Goal: Information Seeking & Learning: Find specific fact

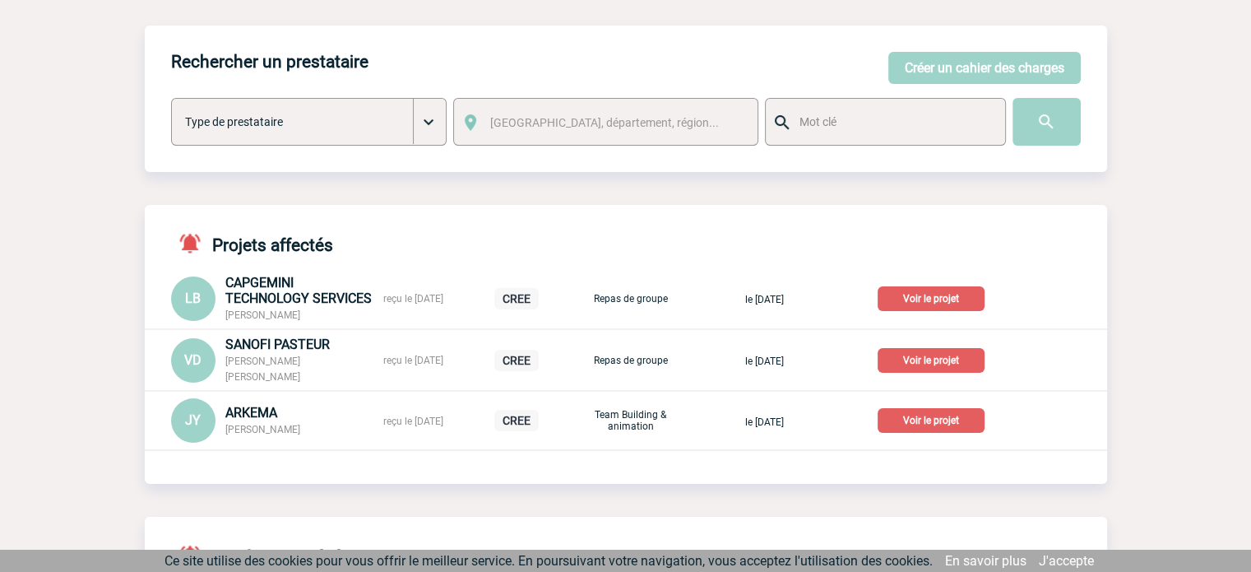
scroll to position [164, 0]
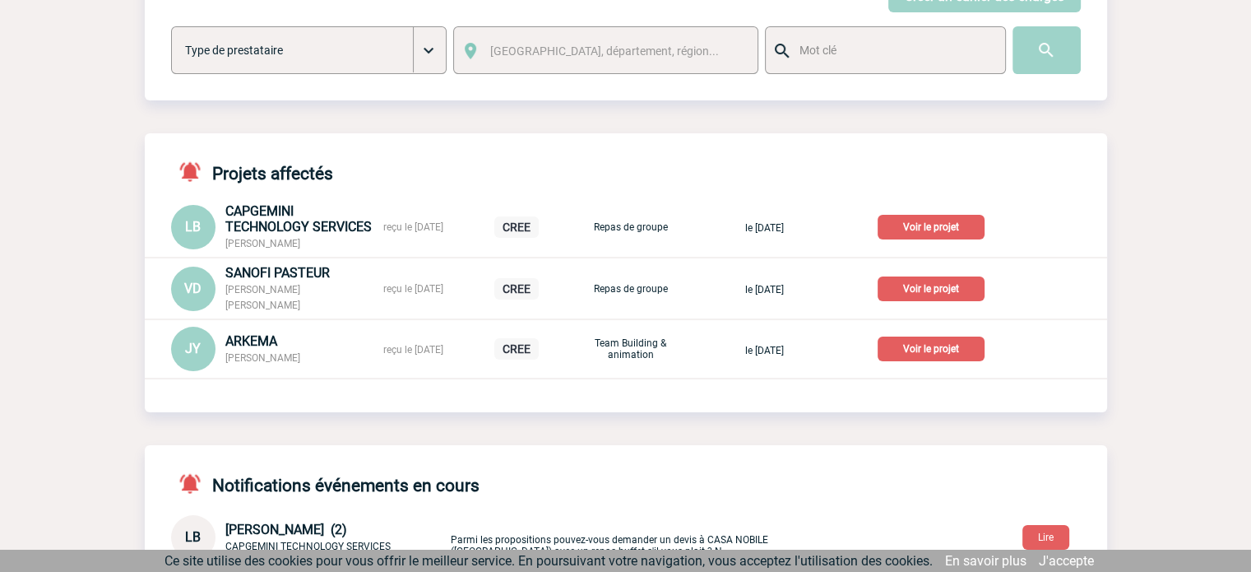
click at [966, 354] on p "Voir le projet" at bounding box center [931, 348] width 107 height 25
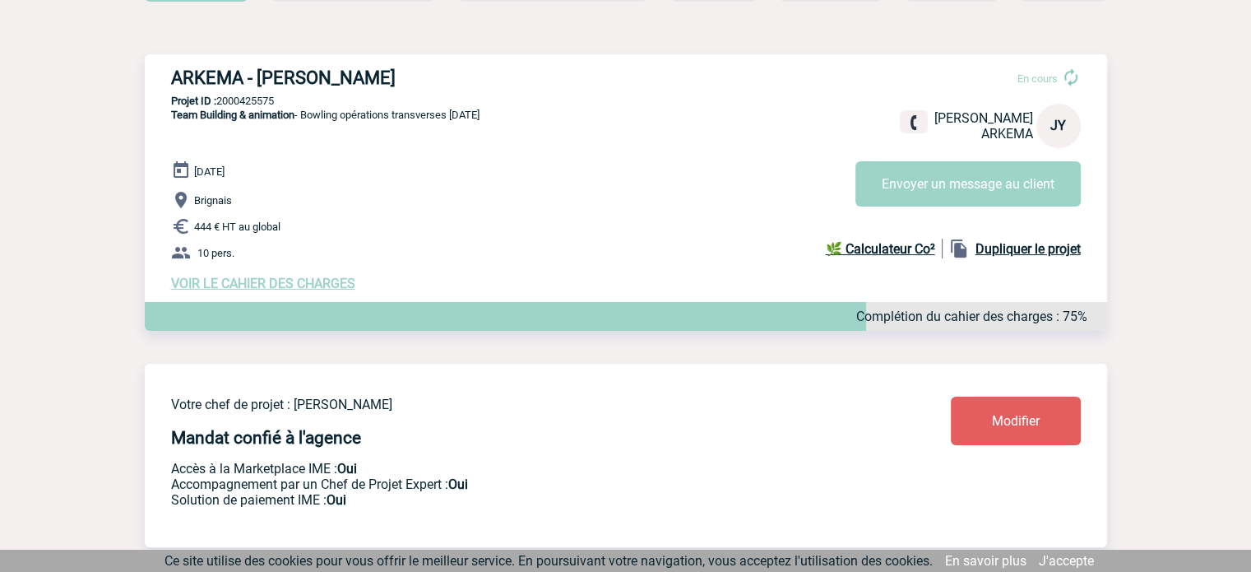
scroll to position [164, 0]
click at [225, 279] on span "VOIR LE CAHIER DES CHARGES" at bounding box center [263, 283] width 184 height 16
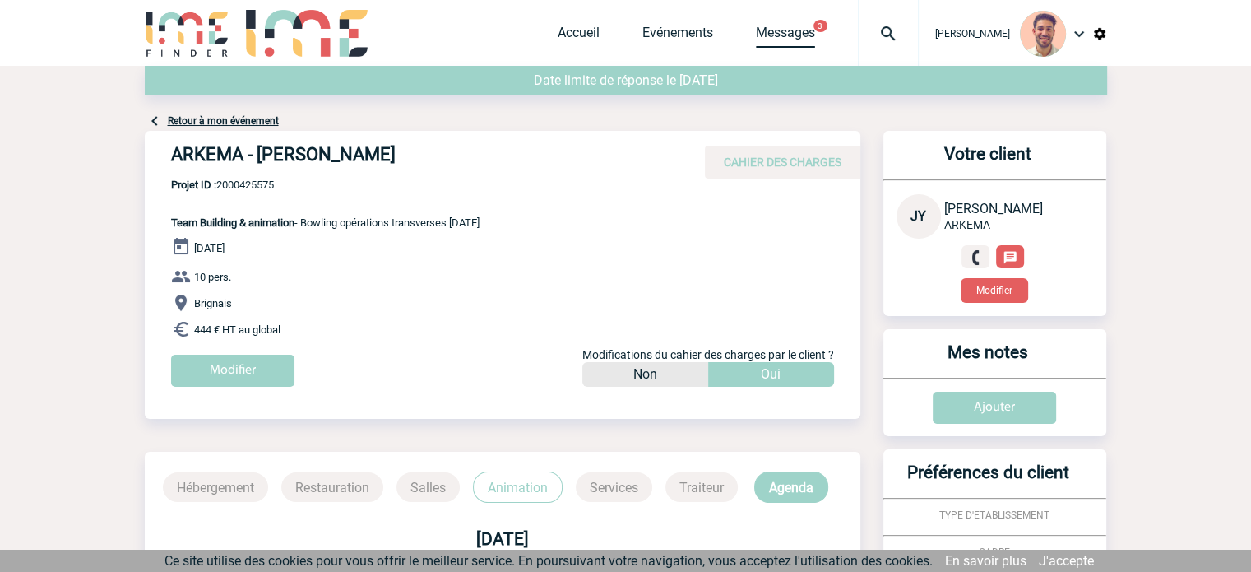
click at [802, 29] on link "Messages" at bounding box center [785, 36] width 59 height 23
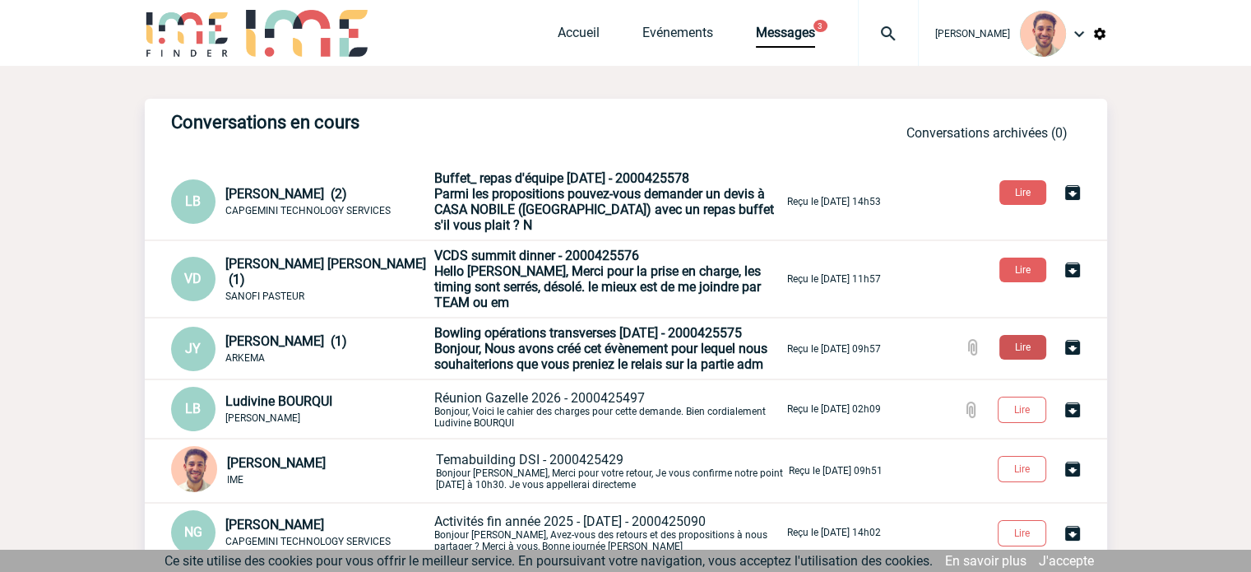
click at [1025, 335] on button "Lire" at bounding box center [1022, 347] width 47 height 25
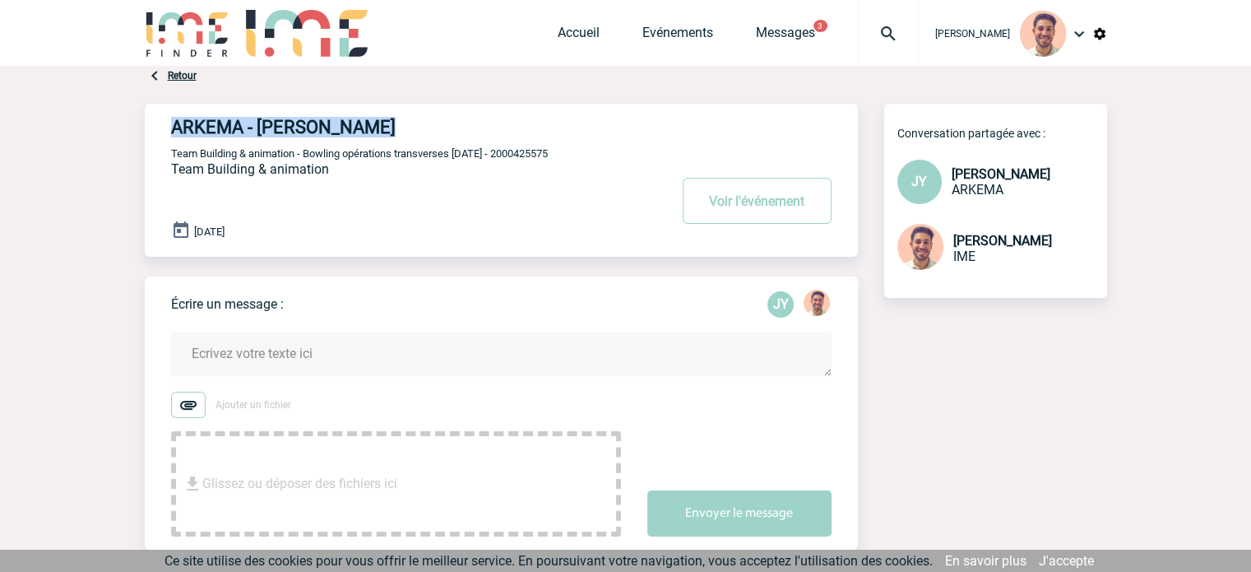
drag, startPoint x: 405, startPoint y: 126, endPoint x: 189, endPoint y: 138, distance: 216.7
click at [180, 134] on h4 "ARKEMA - Justine YNARD" at bounding box center [395, 127] width 448 height 21
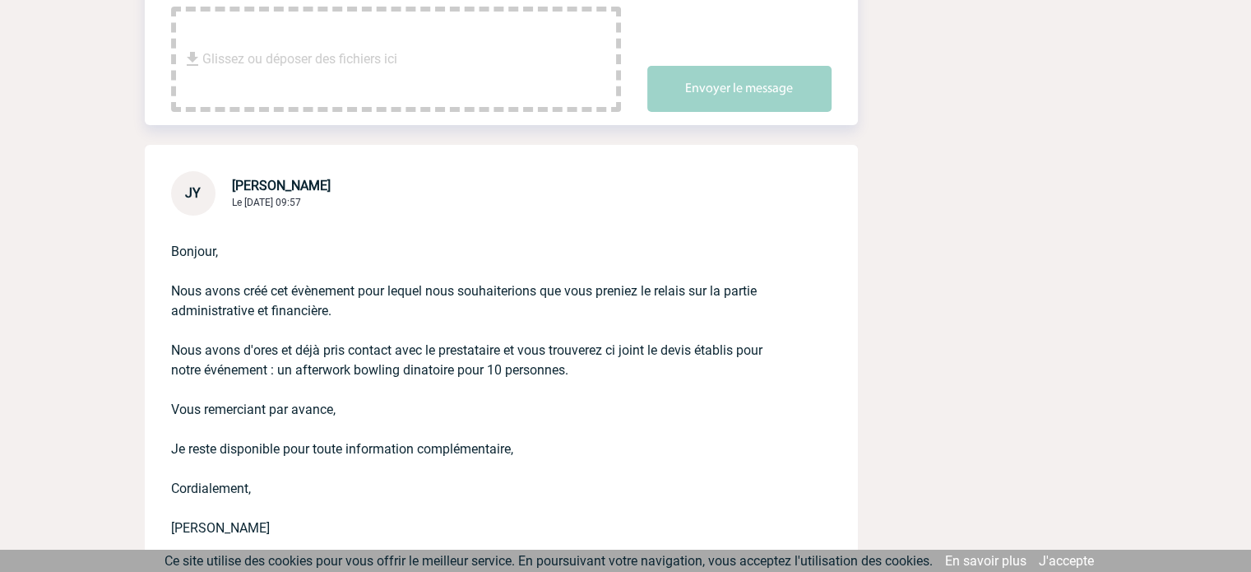
scroll to position [576, 0]
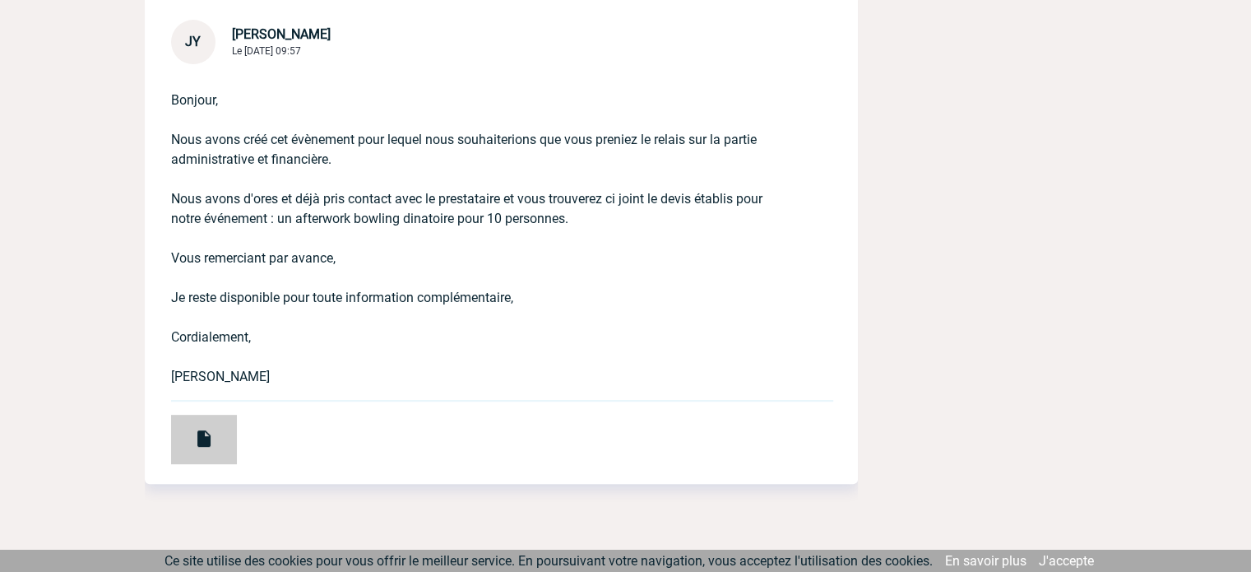
click at [214, 459] on div at bounding box center [204, 439] width 66 height 49
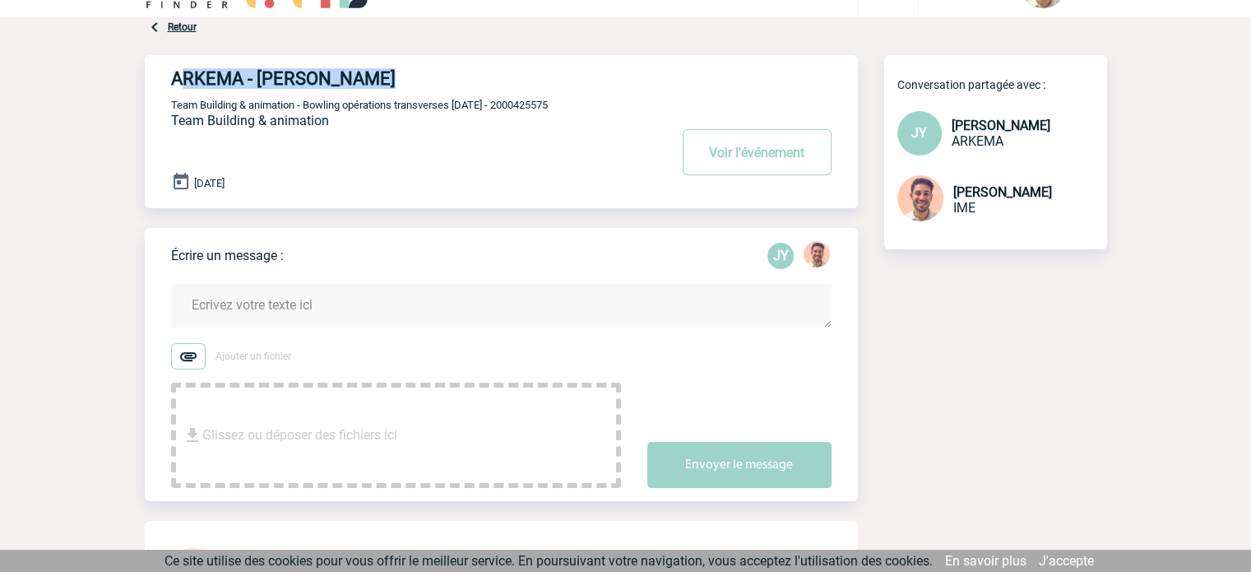
scroll to position [0, 0]
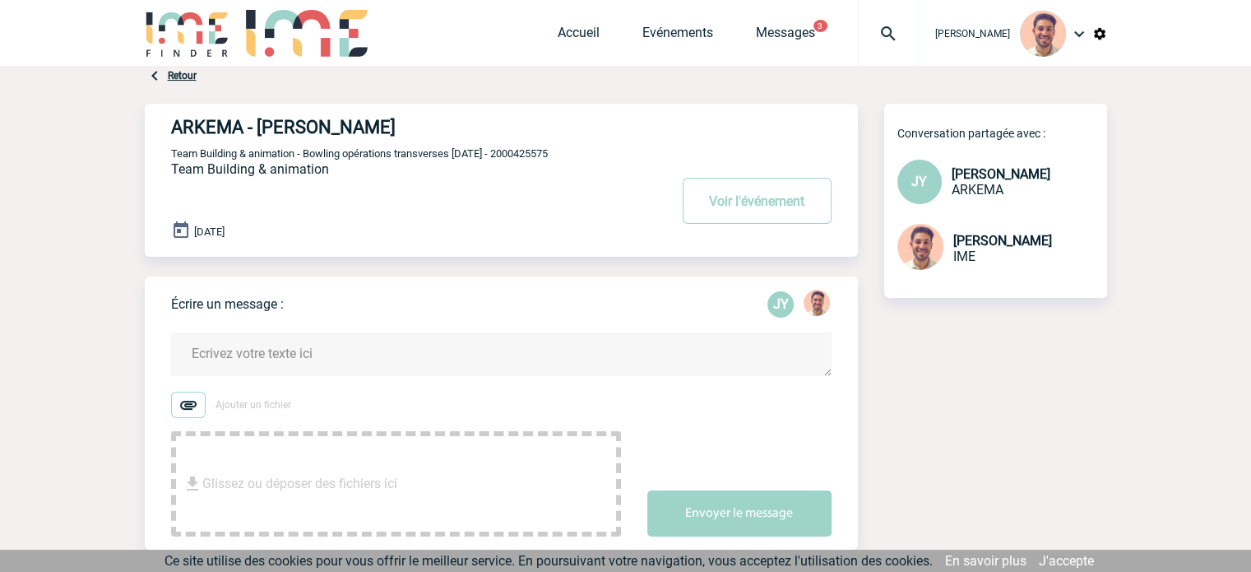
click at [309, 109] on div "ARKEMA - Justine YNARD Voir l'événement Team Building & animation - Bowling opé…" at bounding box center [514, 174] width 687 height 140
drag, startPoint x: 414, startPoint y: 126, endPoint x: 192, endPoint y: 116, distance: 222.3
click at [192, 117] on h4 "ARKEMA - Justine YNARD" at bounding box center [395, 127] width 448 height 21
copy h4 "ARKEMA - Justine YNARD"
drag, startPoint x: 586, startPoint y: 156, endPoint x: 512, endPoint y: 151, distance: 74.2
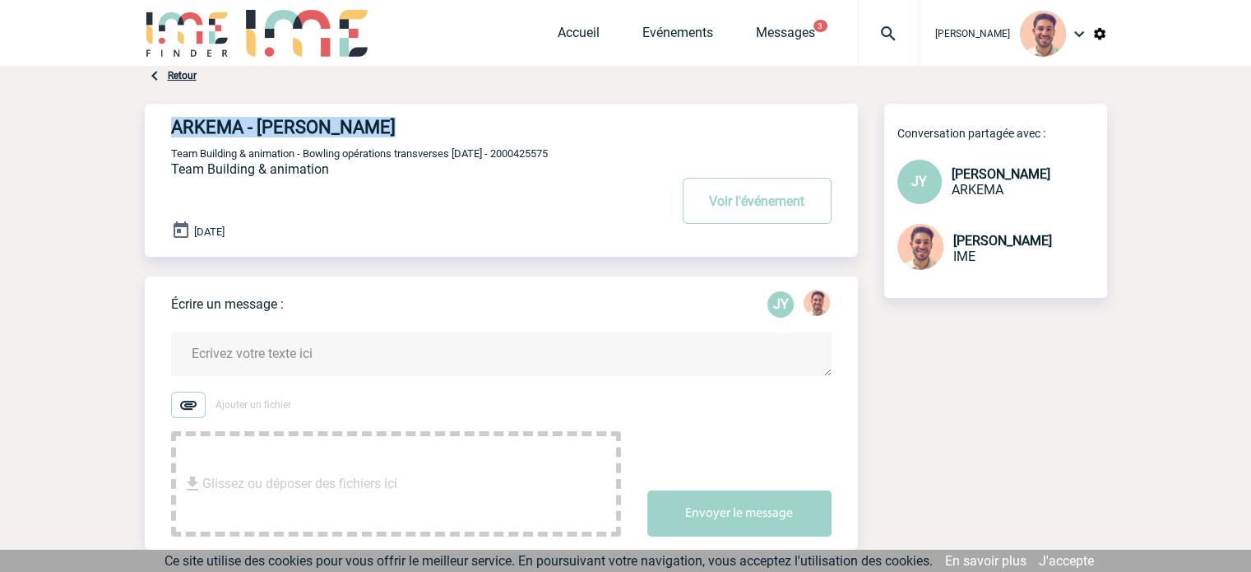
click at [512, 151] on p "Team Building & animation - Bowling opérations transverses 14/11/25 - 2000425575" at bounding box center [417, 152] width 493 height 13
copy span "2000425575"
drag, startPoint x: 243, startPoint y: 125, endPoint x: 122, endPoint y: 116, distance: 122.1
drag, startPoint x: 382, startPoint y: 122, endPoint x: 330, endPoint y: 114, distance: 53.2
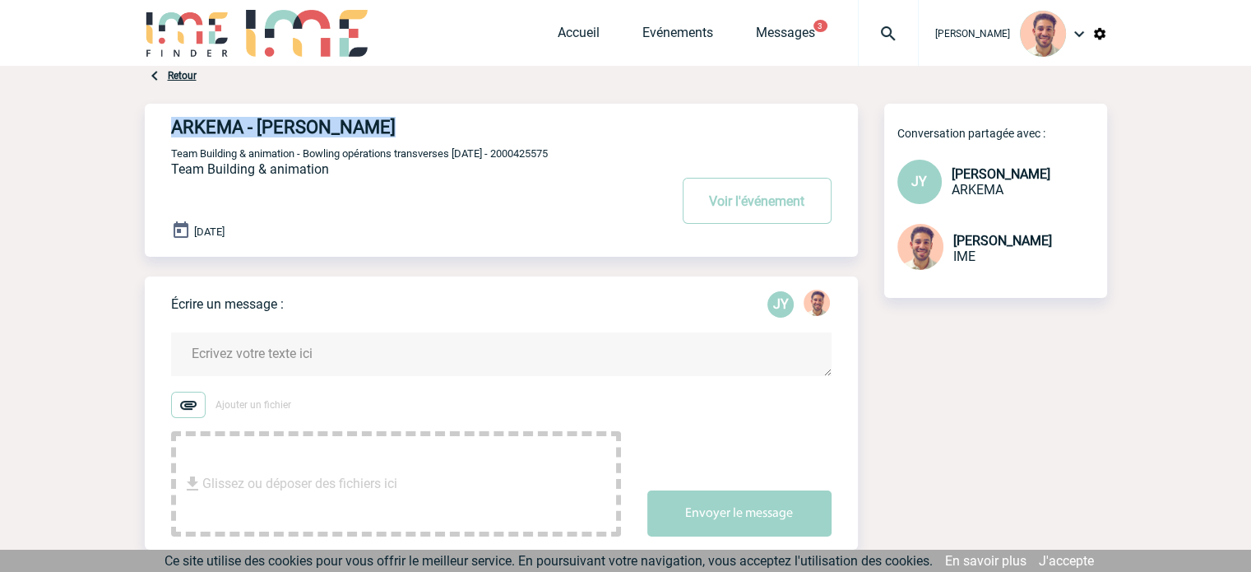
click at [330, 115] on div "ARKEMA - Justine YNARD Voir l'événement Team Building & animation - Bowling opé…" at bounding box center [514, 174] width 687 height 140
click at [336, 129] on h4 "ARKEMA - Justine YNARD" at bounding box center [395, 127] width 448 height 21
drag, startPoint x: 387, startPoint y: 125, endPoint x: 260, endPoint y: 120, distance: 126.8
click at [260, 120] on h4 "ARKEMA - Justine YNARD" at bounding box center [395, 127] width 448 height 21
click at [676, 35] on link "Evénements" at bounding box center [677, 36] width 71 height 23
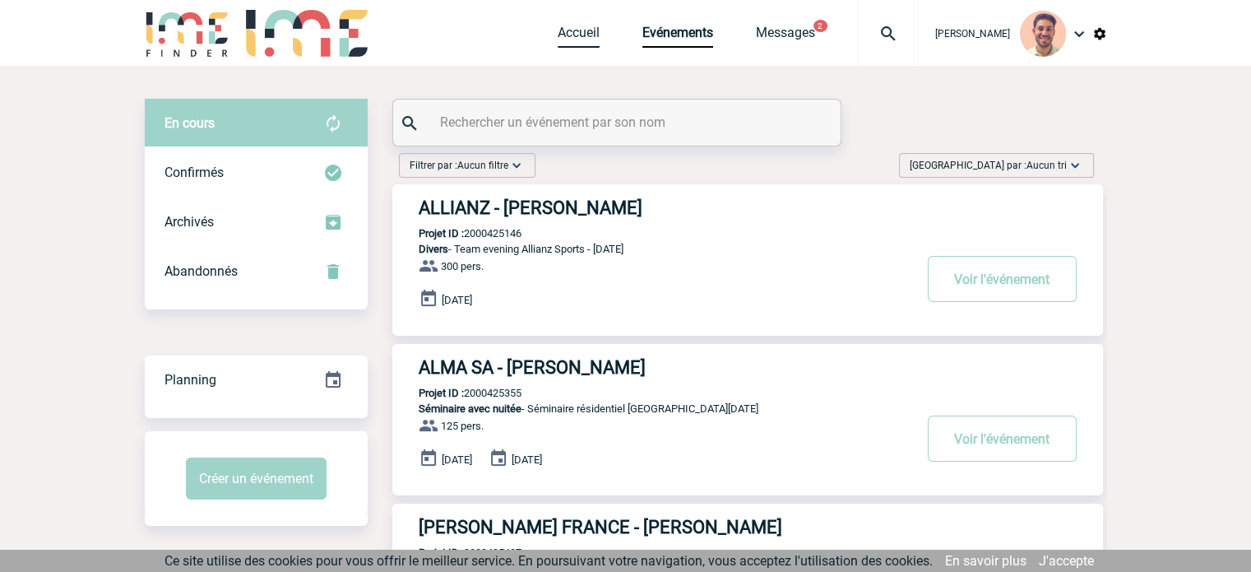
click at [584, 26] on link "Accueil" at bounding box center [579, 36] width 42 height 23
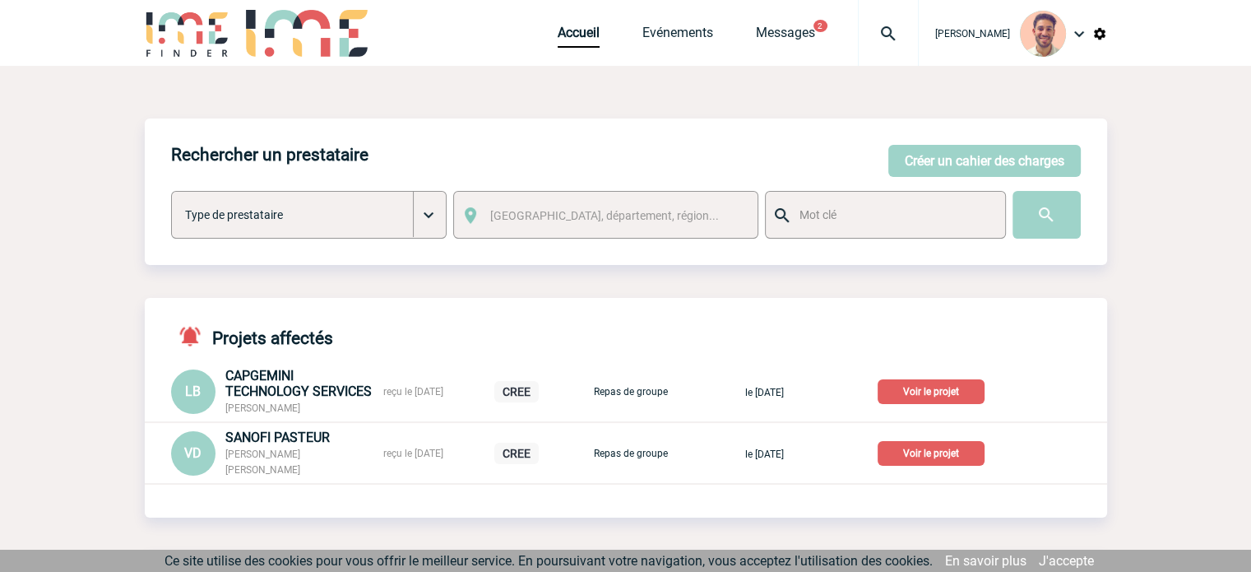
click at [940, 455] on p "Voir le projet" at bounding box center [931, 453] width 107 height 25
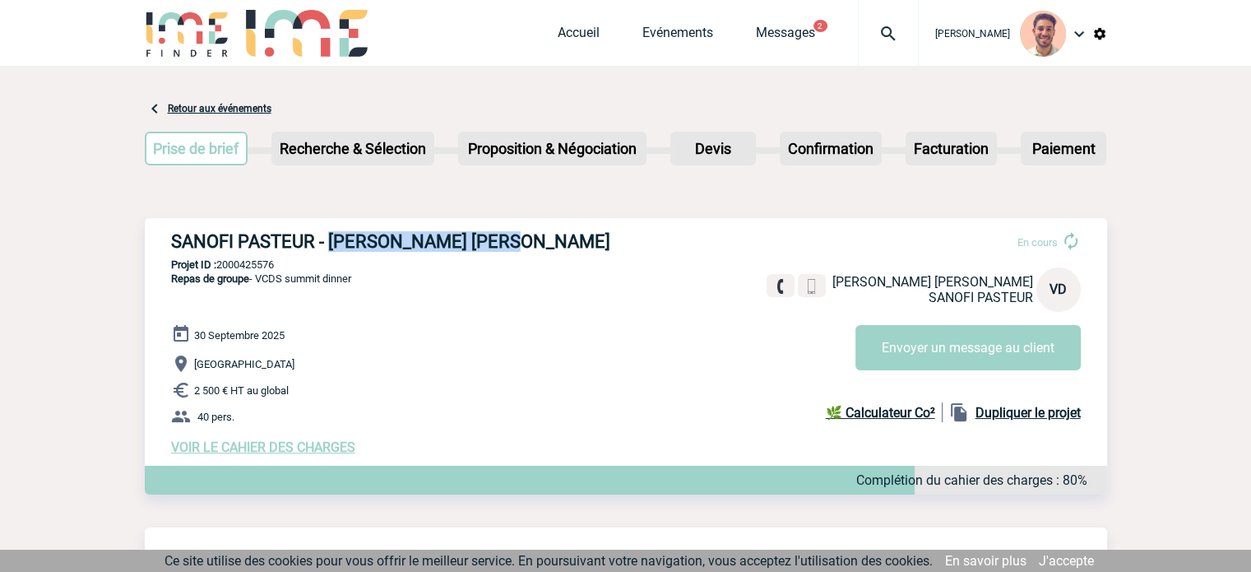
drag, startPoint x: 515, startPoint y: 243, endPoint x: 331, endPoint y: 241, distance: 184.2
click at [331, 241] on h3 "SANOFI PASTEUR - [PERSON_NAME] [PERSON_NAME]" at bounding box center [417, 241] width 493 height 21
copy h3 "[PERSON_NAME] [PERSON_NAME]"
click at [530, 243] on h3 "SANOFI PASTEUR - Valerie DUMON JONES" at bounding box center [417, 241] width 493 height 21
click at [516, 241] on h3 "SANOFI PASTEUR - [PERSON_NAME] [PERSON_NAME]" at bounding box center [417, 241] width 493 height 21
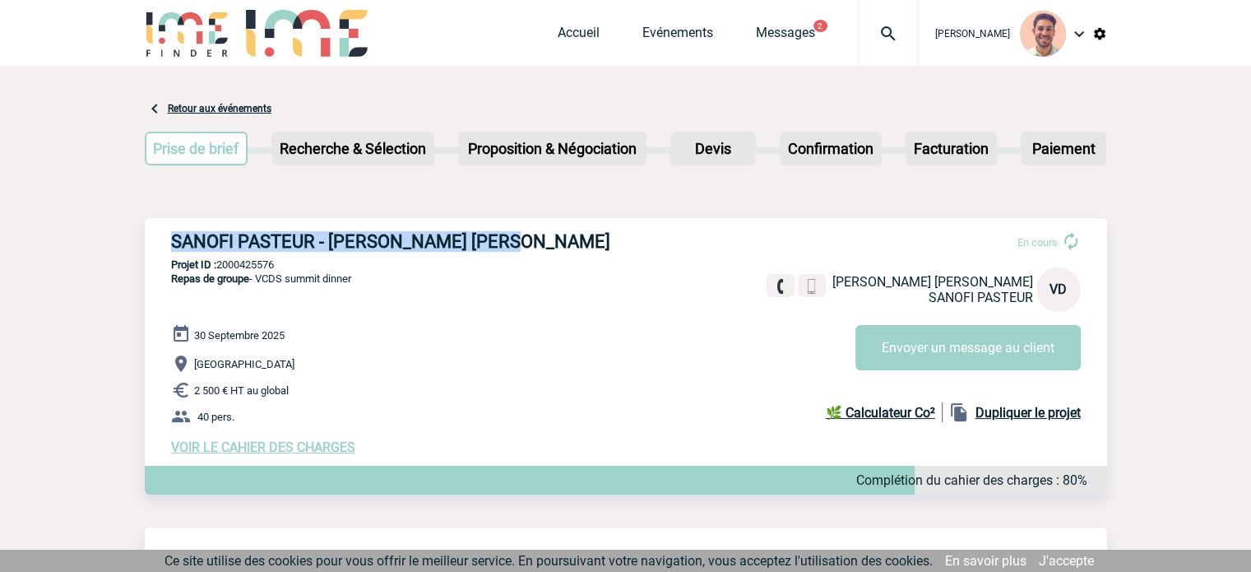
drag, startPoint x: 525, startPoint y: 239, endPoint x: 171, endPoint y: 240, distance: 353.7
click at [171, 240] on h3 "SANOFI PASTEUR - Valerie DUMON JONES" at bounding box center [417, 241] width 493 height 21
click at [808, 24] on div "Accueil Evénements Messages 2 Projet, client Projet, client" at bounding box center [738, 33] width 361 height 66
click at [790, 32] on link "Messages" at bounding box center [785, 36] width 59 height 23
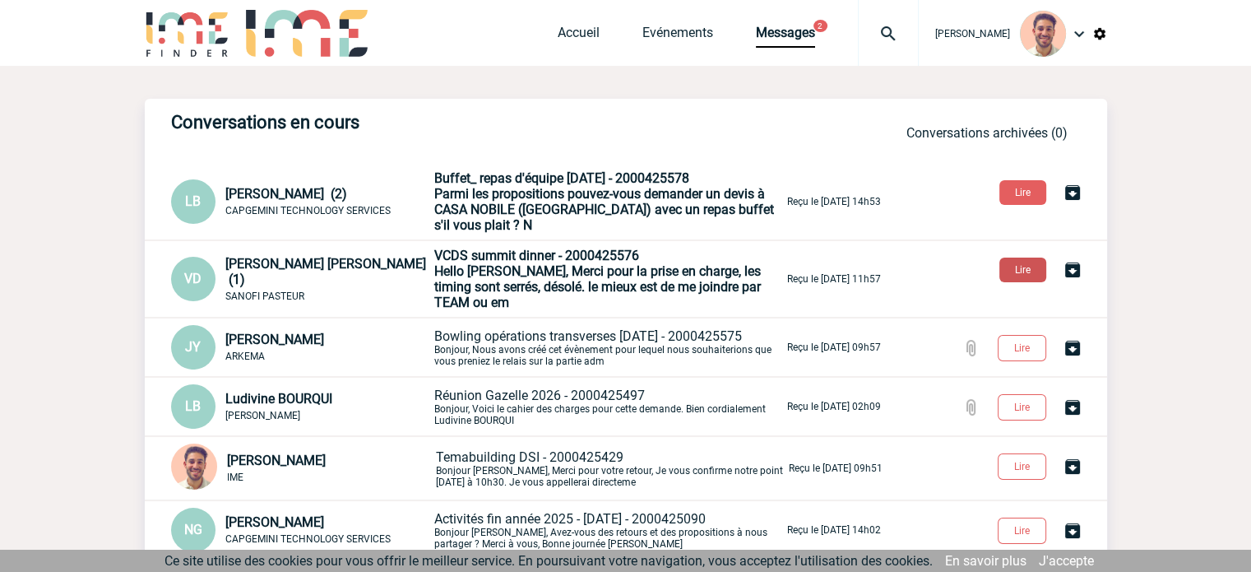
click at [1016, 272] on button "Lire" at bounding box center [1022, 269] width 47 height 25
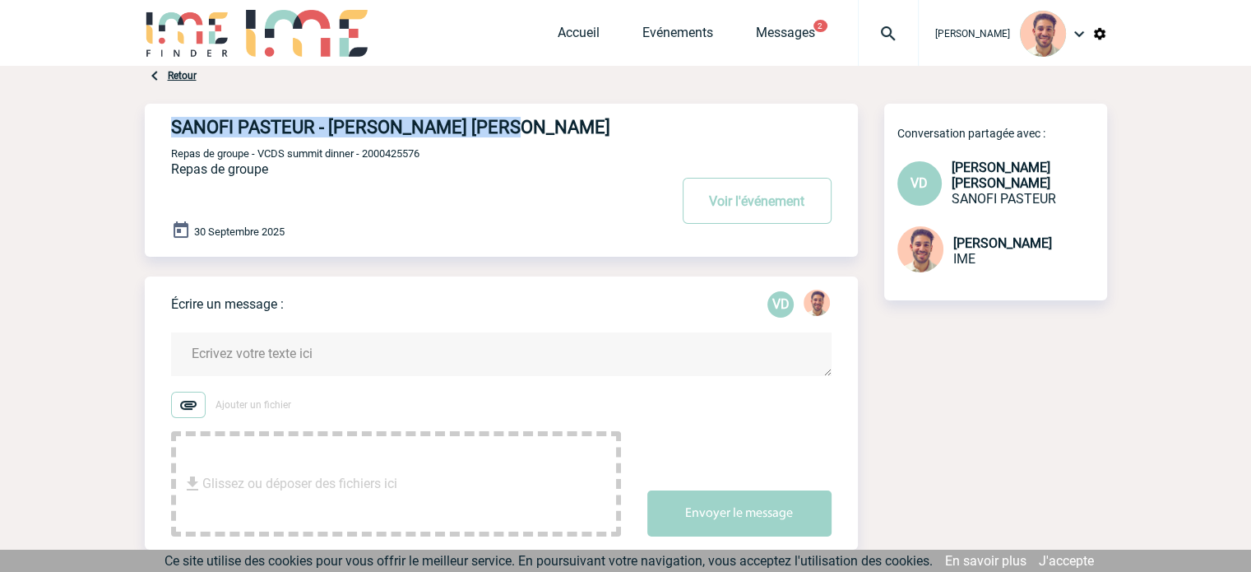
drag, startPoint x: 512, startPoint y: 127, endPoint x: 165, endPoint y: 124, distance: 347.1
click at [165, 125] on div "SANOFI PASTEUR - [PERSON_NAME] [PERSON_NAME] Voir l'événement Repas de groupe -…" at bounding box center [501, 180] width 713 height 153
copy h4 "SANOFI PASTEUR - [PERSON_NAME] [PERSON_NAME]"
click at [240, 176] on span "Repas de groupe" at bounding box center [219, 169] width 97 height 16
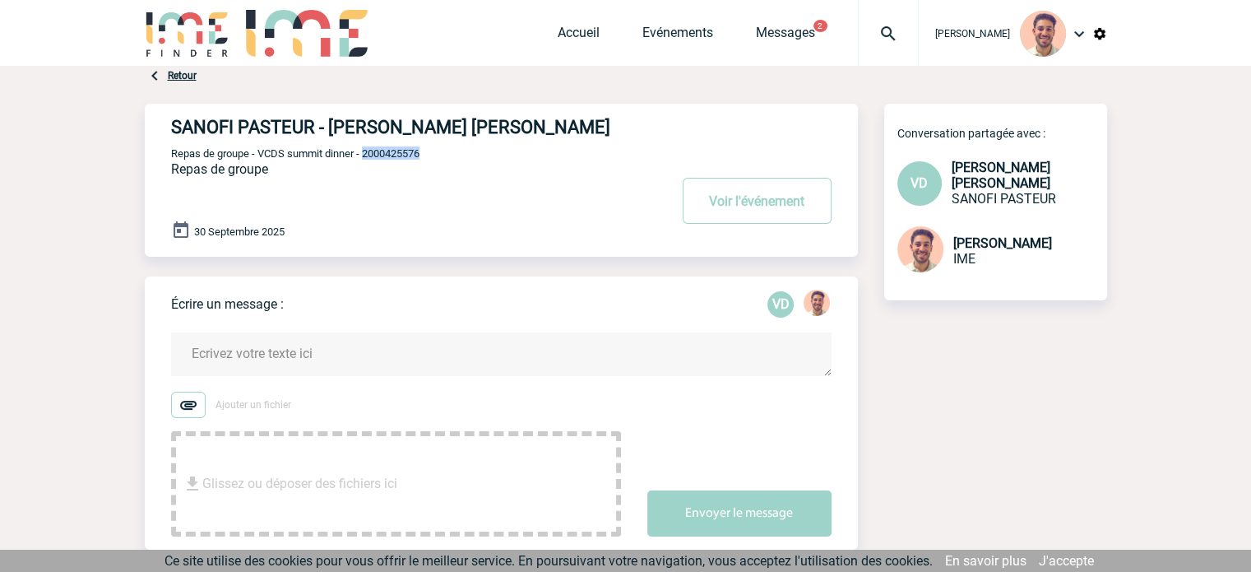
drag, startPoint x: 403, startPoint y: 160, endPoint x: 368, endPoint y: 158, distance: 35.5
click at [368, 158] on p "Repas de groupe - VCDS summit dinner - 2000425576" at bounding box center [417, 152] width 493 height 13
copy span "2000425576"
drag, startPoint x: 293, startPoint y: 178, endPoint x: 148, endPoint y: 180, distance: 144.8
click at [148, 180] on div "SANOFI PASTEUR - [PERSON_NAME] [PERSON_NAME] Voir l'événement Repas de groupe -…" at bounding box center [501, 180] width 713 height 153
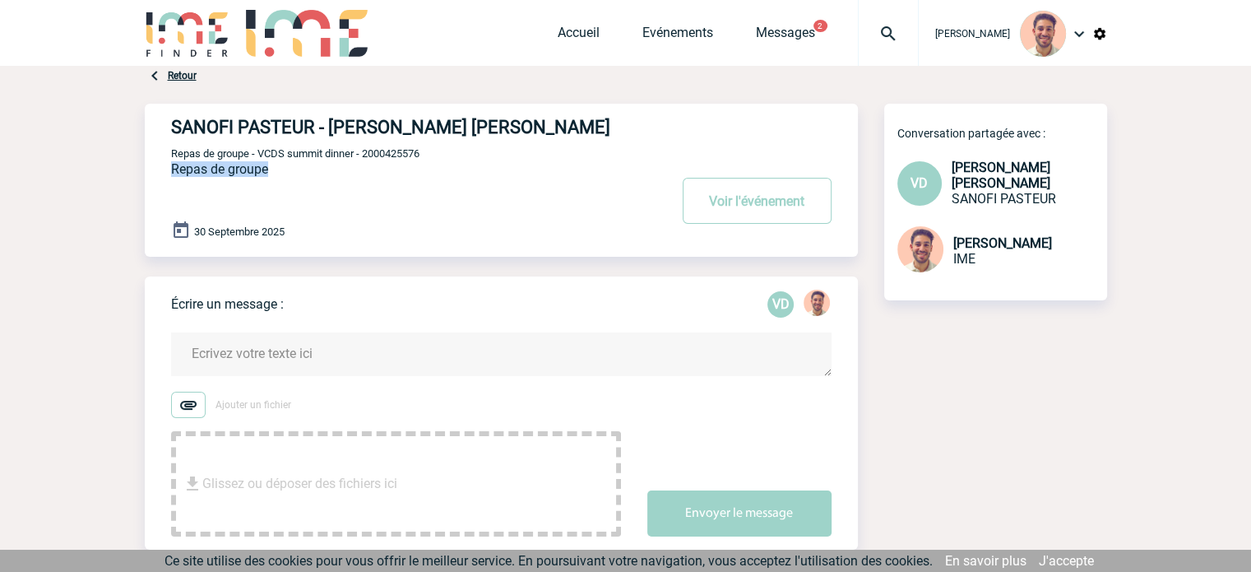
copy span "Repas de groupe"
drag, startPoint x: 439, startPoint y: 146, endPoint x: 419, endPoint y: 169, distance: 29.7
click at [372, 172] on div "SANOFI PASTEUR - [PERSON_NAME] [PERSON_NAME] Voir l'événement Repas de groupe -…" at bounding box center [514, 174] width 687 height 140
click at [420, 169] on div "SANOFI PASTEUR - [PERSON_NAME] [PERSON_NAME] Voir l'événement Repas de groupe -…" at bounding box center [514, 174] width 687 height 140
drag, startPoint x: 434, startPoint y: 153, endPoint x: 378, endPoint y: 164, distance: 56.9
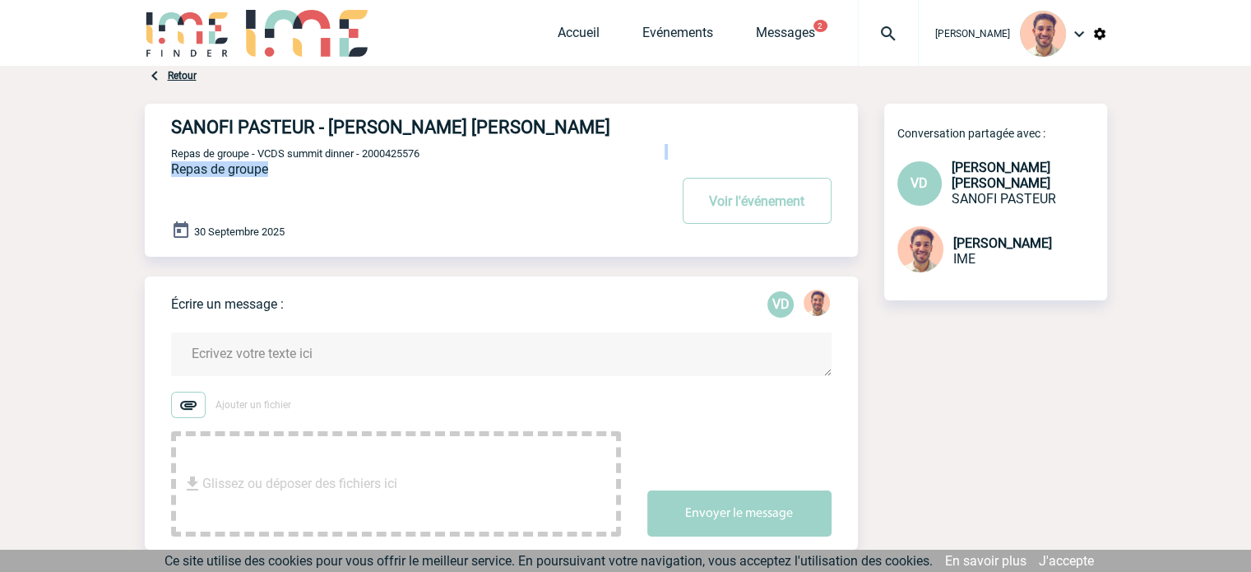
click at [376, 167] on div "SANOFI PASTEUR - [PERSON_NAME] [PERSON_NAME] Voir l'événement Repas de groupe -…" at bounding box center [514, 174] width 687 height 140
drag, startPoint x: 364, startPoint y: 156, endPoint x: 424, endPoint y: 158, distance: 60.9
click at [419, 158] on span "Repas de groupe - VCDS summit dinner - 2000425576" at bounding box center [295, 153] width 248 height 12
copy span "2000425576"
click at [694, 22] on div "Accueil Evénements Messages 2 Projet, client Projet, client" at bounding box center [738, 33] width 361 height 66
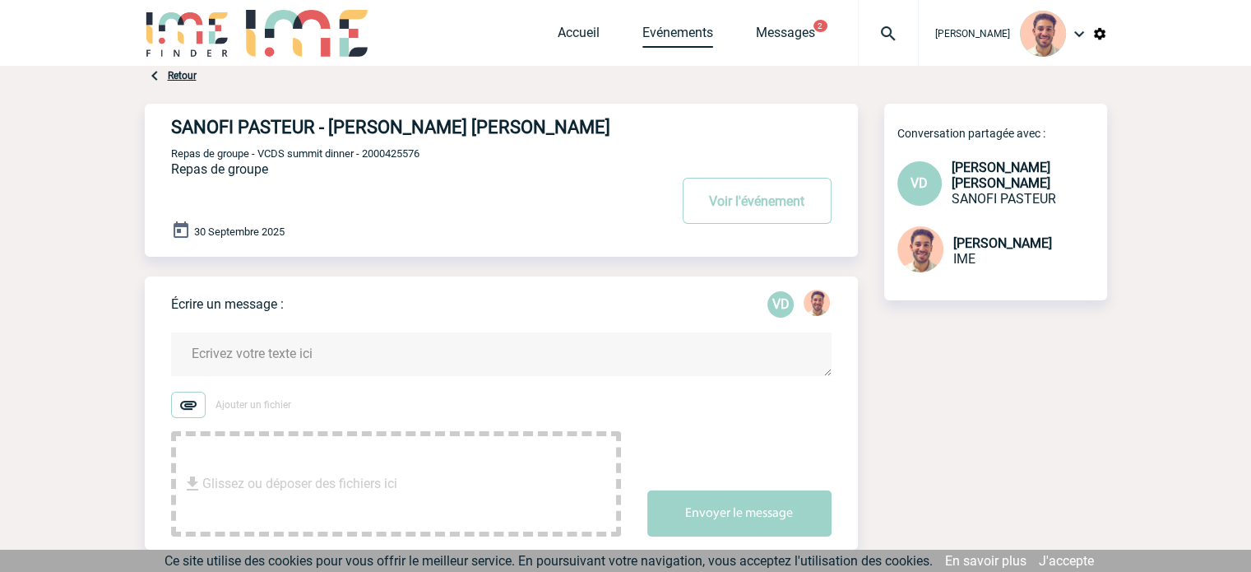
click at [693, 26] on link "Evénements" at bounding box center [677, 36] width 71 height 23
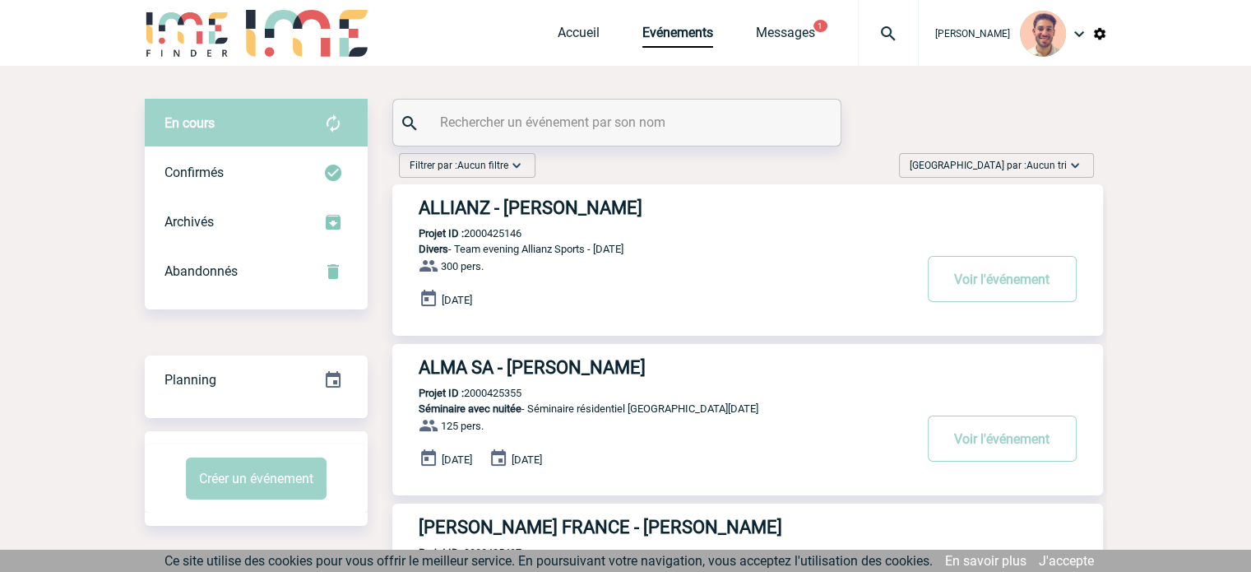
click at [479, 128] on input "text" at bounding box center [619, 122] width 366 height 24
paste input "2000425576"
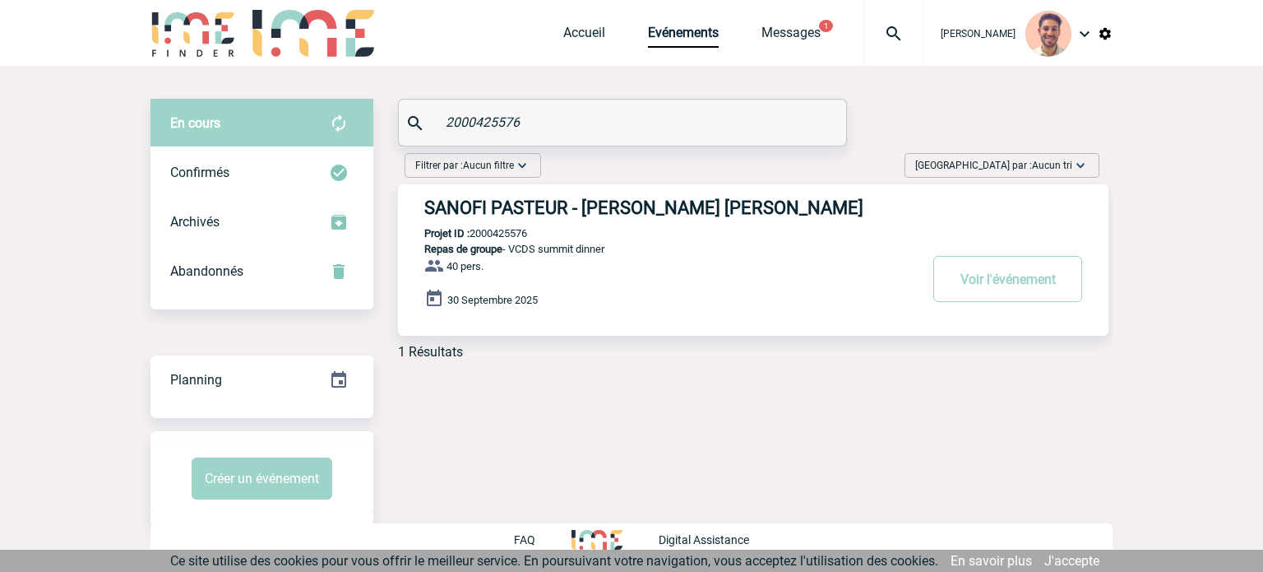
type input "2000425576"
click at [632, 215] on h3 "SANOFI PASTEUR - [PERSON_NAME] [PERSON_NAME]" at bounding box center [670, 207] width 493 height 21
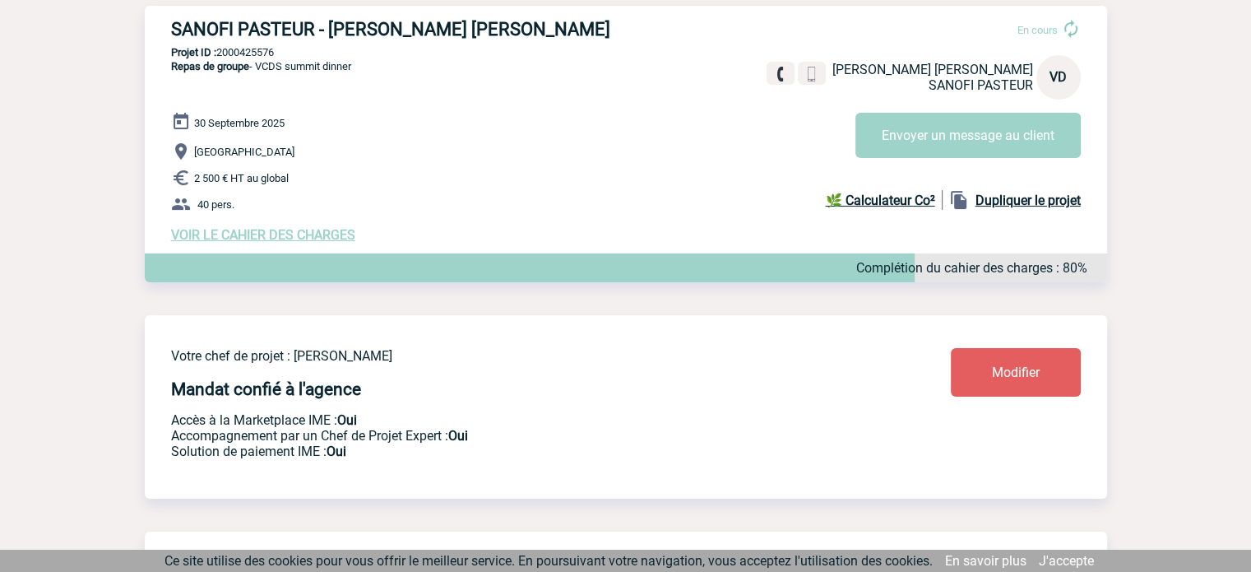
scroll to position [135, 0]
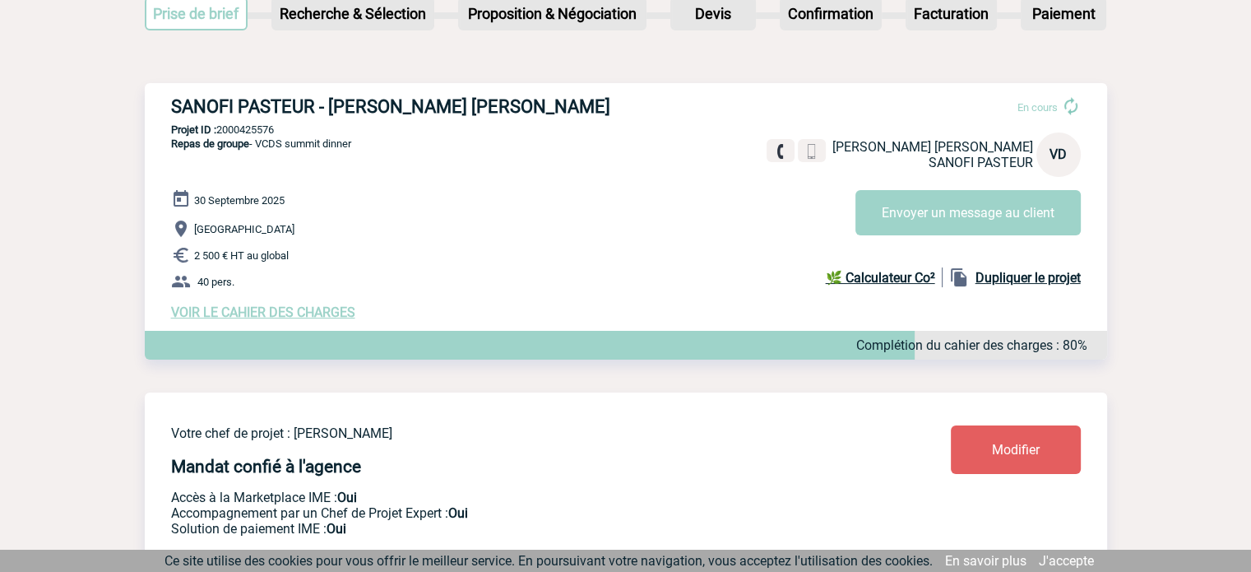
click at [303, 313] on span "VOIR LE CAHIER DES CHARGES" at bounding box center [263, 312] width 184 height 16
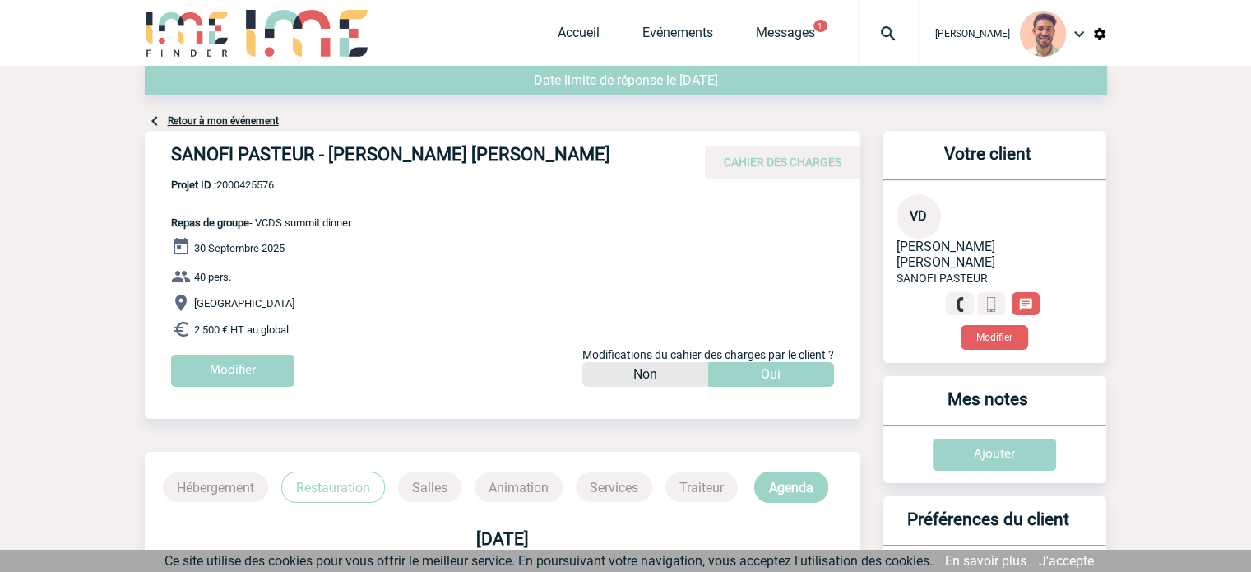
scroll to position [559, 0]
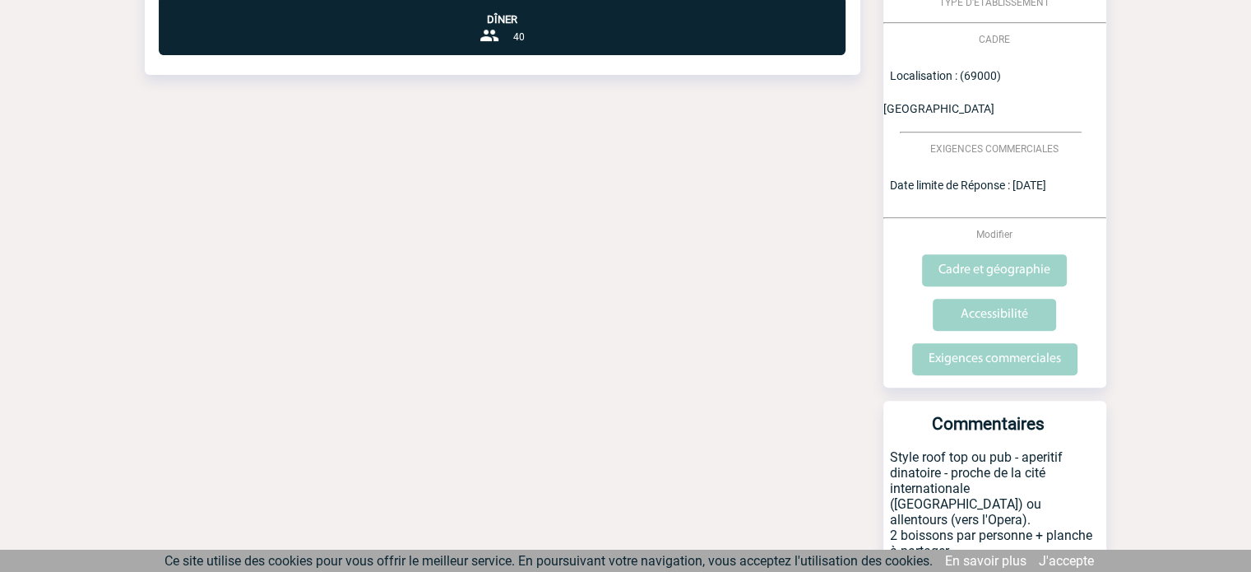
drag, startPoint x: 935, startPoint y: 446, endPoint x: 968, endPoint y: 446, distance: 32.9
click at [889, 449] on p "Style roof top ou pub - aperitif dinatoire - proche de la cité internationale (…" at bounding box center [994, 518] width 223 height 138
drag, startPoint x: 993, startPoint y: 481, endPoint x: 986, endPoint y: 475, distance: 9.3
click at [992, 478] on p "Style roof top ou pub - aperitif dinatoire - proche de la cité internationale (…" at bounding box center [994, 518] width 223 height 138
drag, startPoint x: 984, startPoint y: 473, endPoint x: 892, endPoint y: 376, distance: 133.8
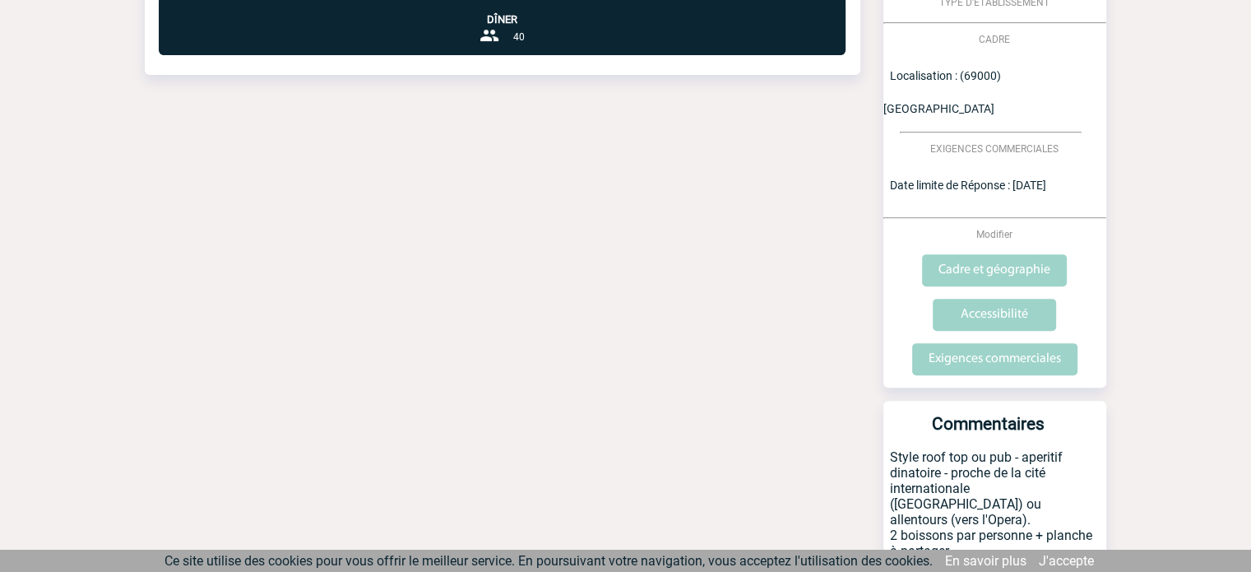
click at [892, 449] on p "Style roof top ou pub - aperitif dinatoire - proche de la cité internationale (…" at bounding box center [994, 518] width 223 height 138
copy p "Style roof top ou pub - aperitif dinatoire - proche de la cité internationale (…"
drag, startPoint x: 972, startPoint y: 459, endPoint x: 981, endPoint y: 472, distance: 16.0
click at [972, 460] on p "Style roof top ou pub - aperitif dinatoire - proche de la cité internationale (…" at bounding box center [994, 518] width 223 height 138
click at [977, 472] on p "Style roof top ou pub - aperitif dinatoire - proche de la cité internationale (…" at bounding box center [994, 518] width 223 height 138
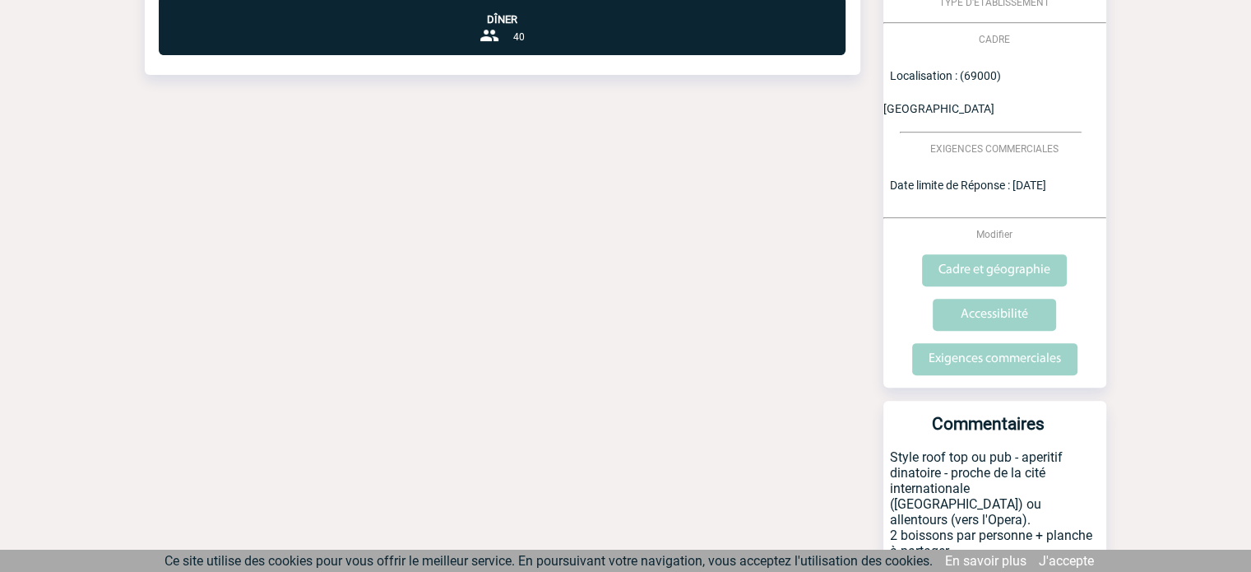
drag, startPoint x: 975, startPoint y: 477, endPoint x: 887, endPoint y: 376, distance: 134.6
click at [887, 449] on p "Style roof top ou pub - aperitif dinatoire - proche de la cité internationale (…" at bounding box center [994, 518] width 223 height 138
copy p "Style roof top ou pub - aperitif dinatoire - proche de la cité internationale (…"
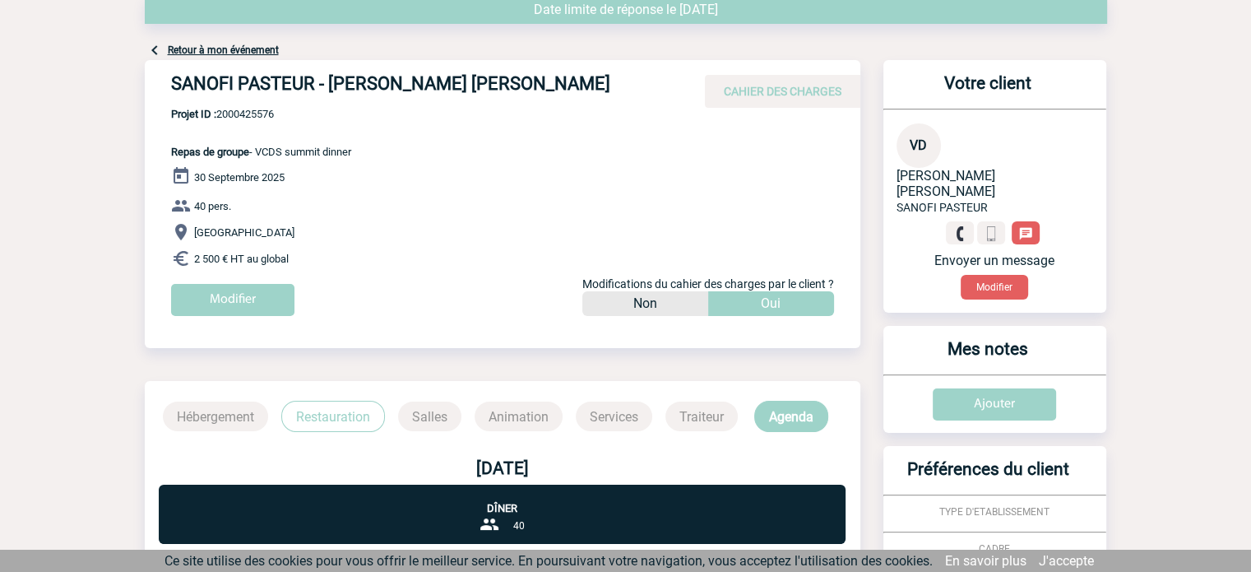
scroll to position [0, 0]
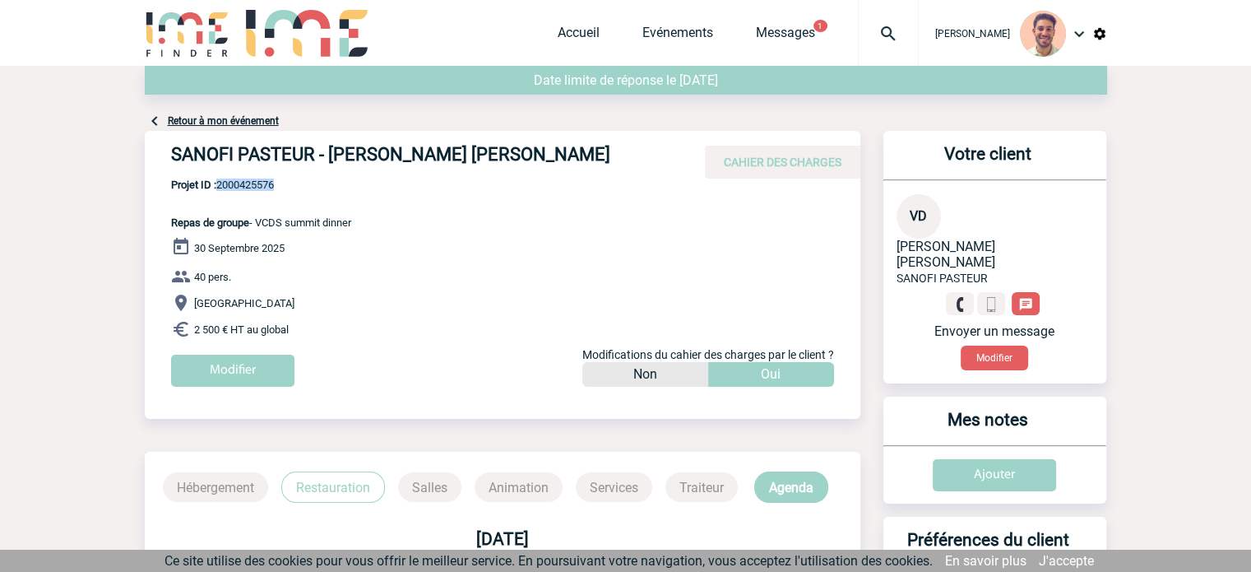
drag, startPoint x: 267, startPoint y: 189, endPoint x: 223, endPoint y: 179, distance: 45.5
click at [217, 181] on span "Projet ID : 2000425576" at bounding box center [261, 184] width 180 height 12
copy span "2000425576"
drag, startPoint x: 514, startPoint y: 163, endPoint x: 327, endPoint y: 160, distance: 186.7
click at [327, 160] on h4 "SANOFI PASTEUR - Valerie DUMON JONES" at bounding box center [417, 158] width 493 height 28
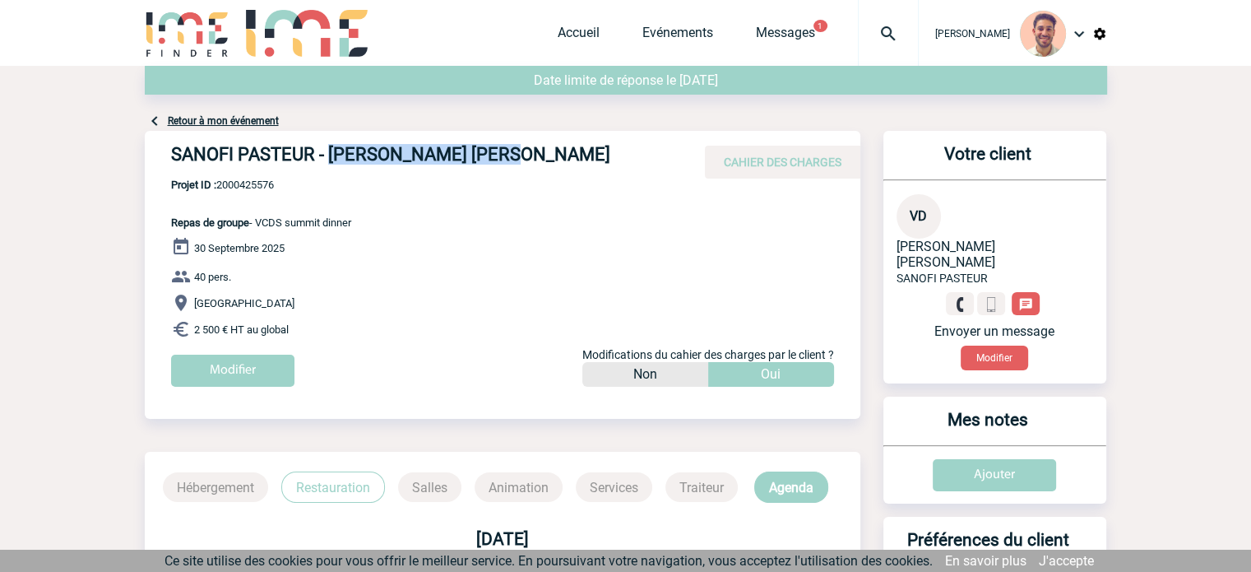
copy h4 "[PERSON_NAME] [PERSON_NAME]"
click at [766, 45] on link "Messages" at bounding box center [785, 36] width 59 height 23
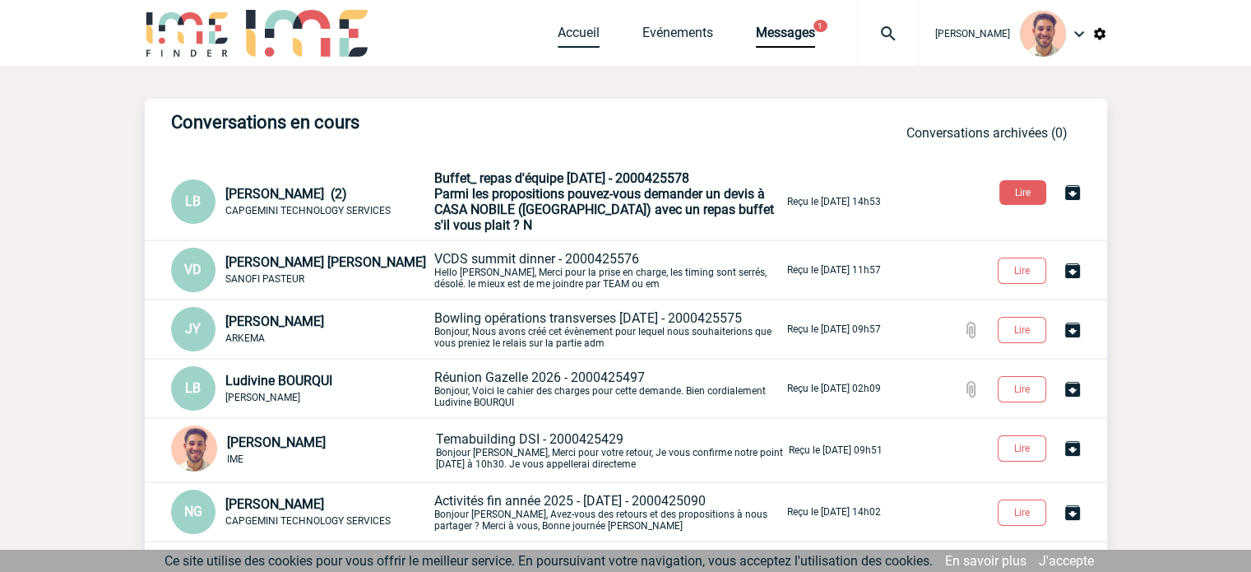
click at [590, 35] on link "Accueil" at bounding box center [579, 36] width 42 height 23
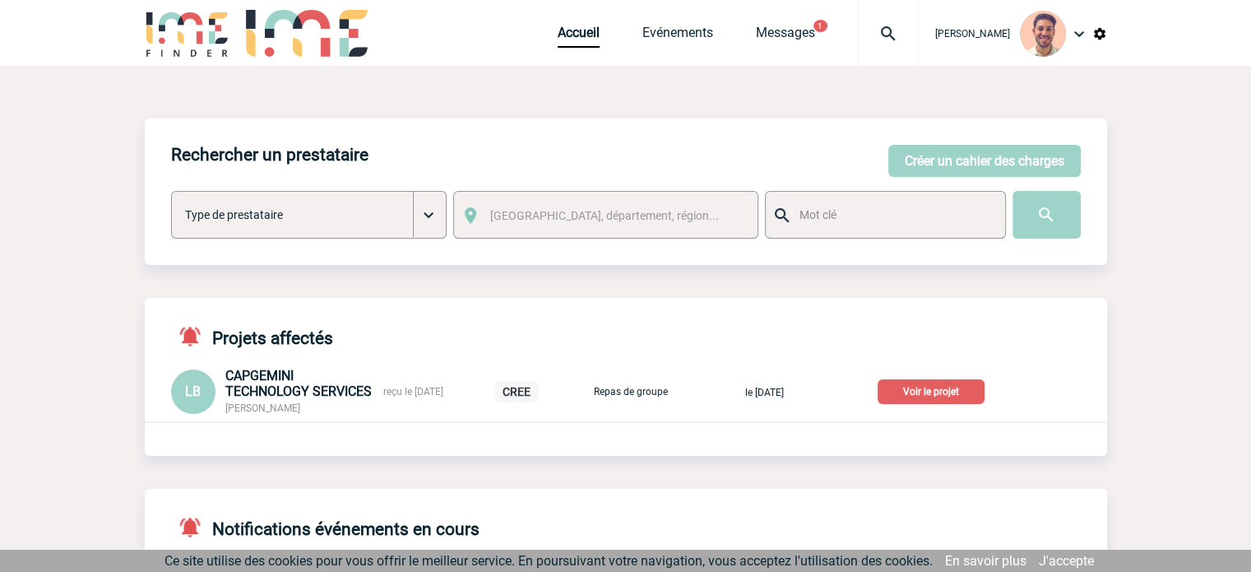
click at [945, 387] on p "Voir le projet" at bounding box center [931, 391] width 107 height 25
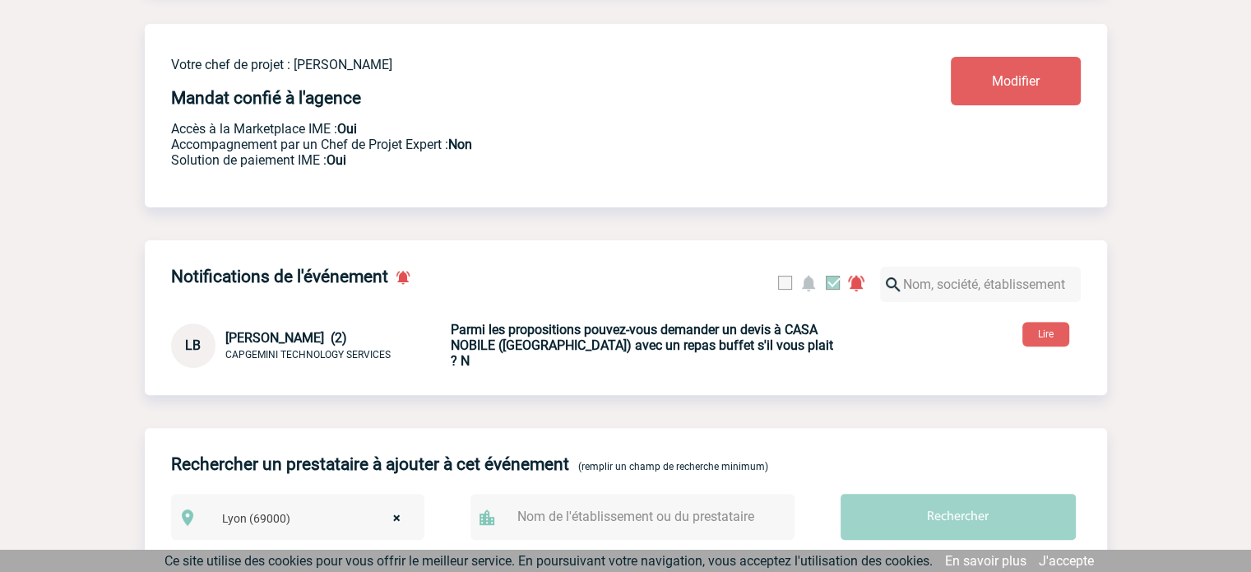
scroll to position [493, 0]
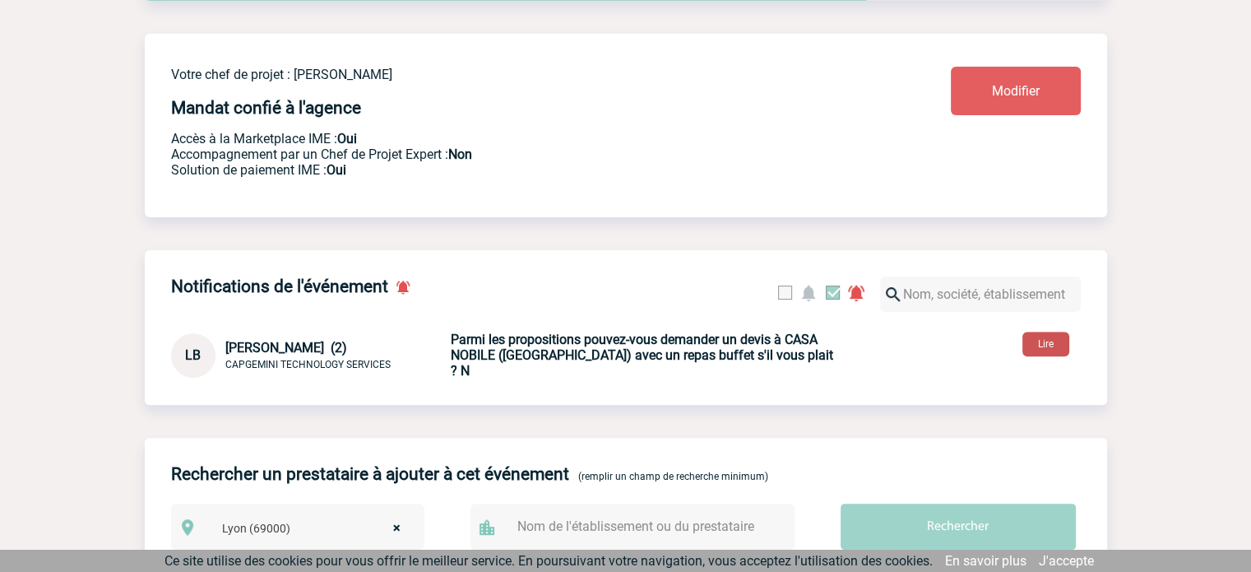
click at [1045, 344] on button "Lire" at bounding box center [1045, 343] width 47 height 25
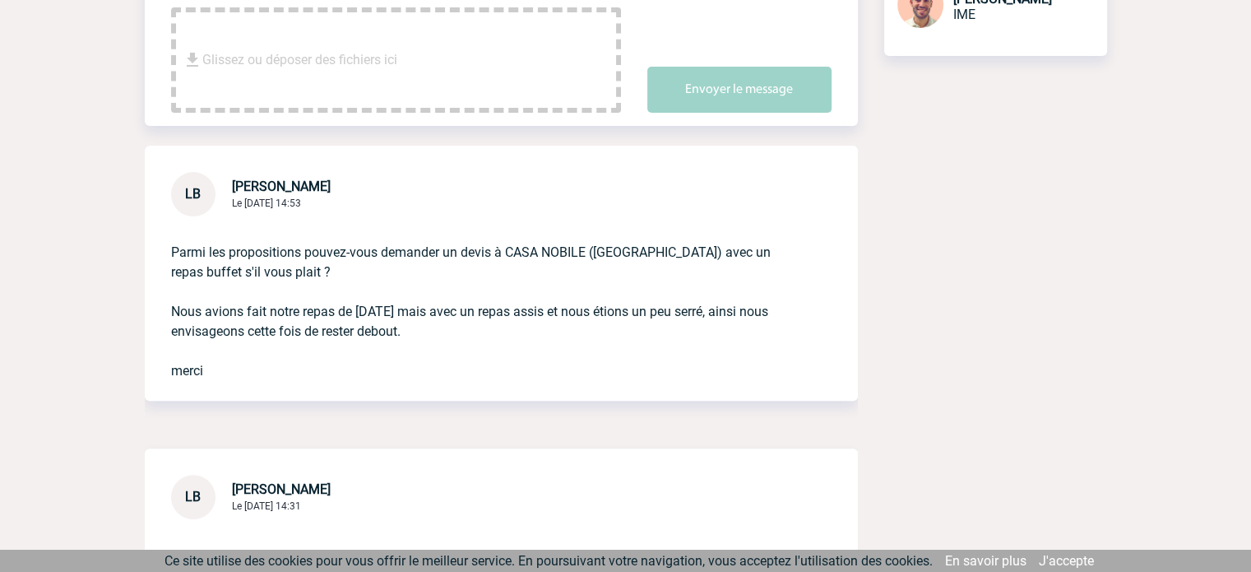
scroll to position [438, 0]
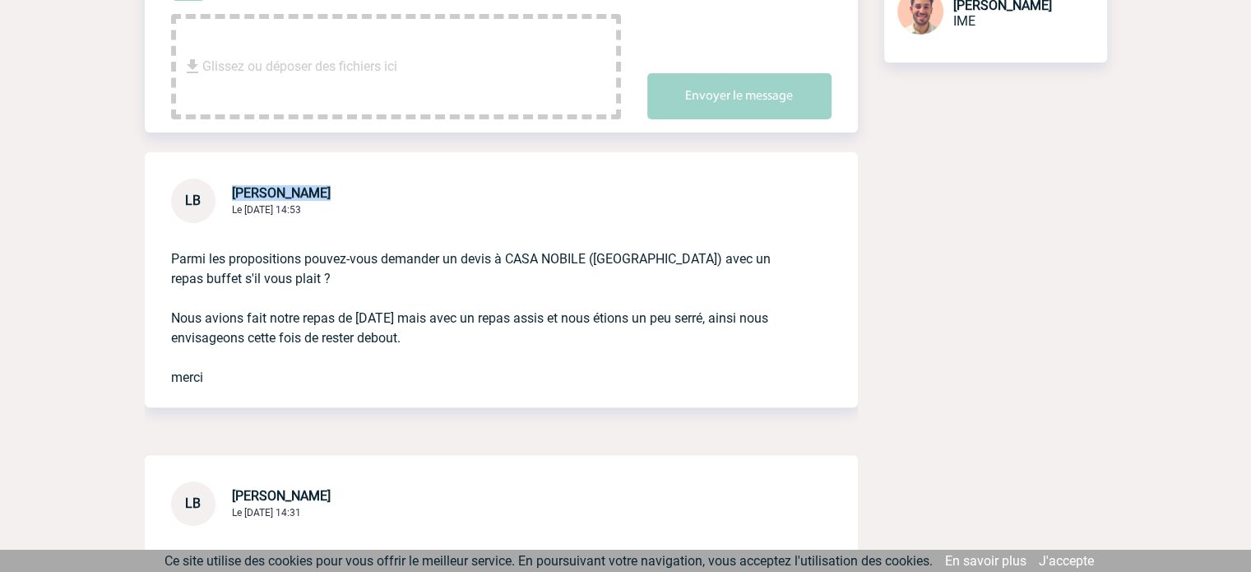
drag, startPoint x: 354, startPoint y: 164, endPoint x: 321, endPoint y: 167, distance: 33.9
click at [321, 185] on div "[PERSON_NAME] Le [DATE] 14:53" at bounding box center [281, 200] width 99 height 31
copy span "[PERSON_NAME]"
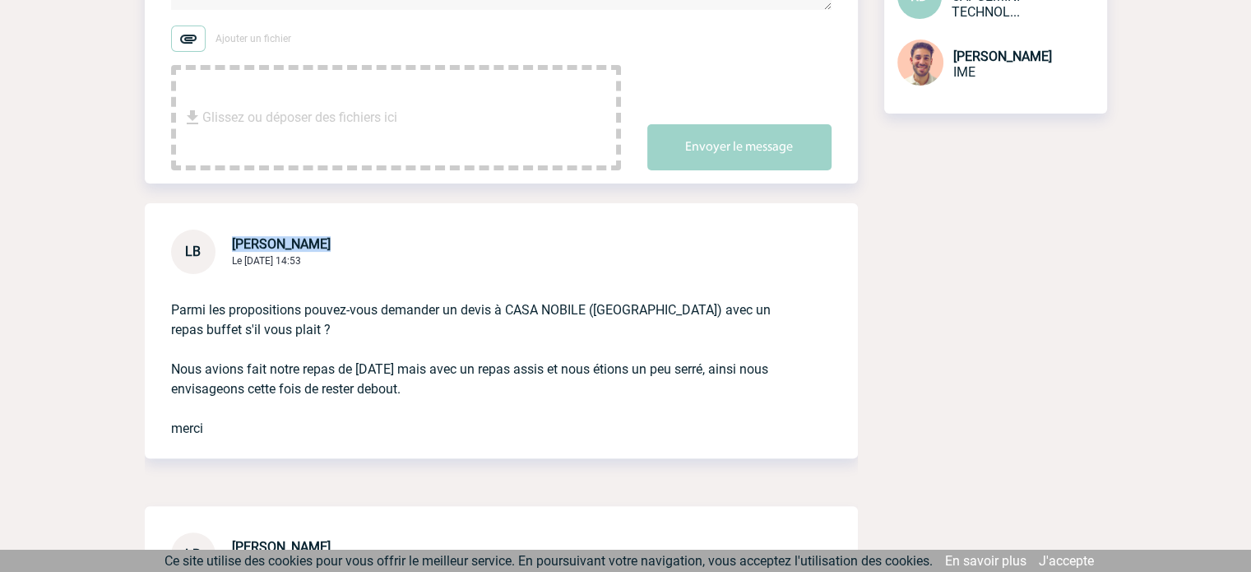
scroll to position [386, 0]
click at [479, 215] on div "LB [PERSON_NAME] Le [DATE] 14:53 Parmi les propositions pouvez-vous demander un…" at bounding box center [501, 331] width 713 height 255
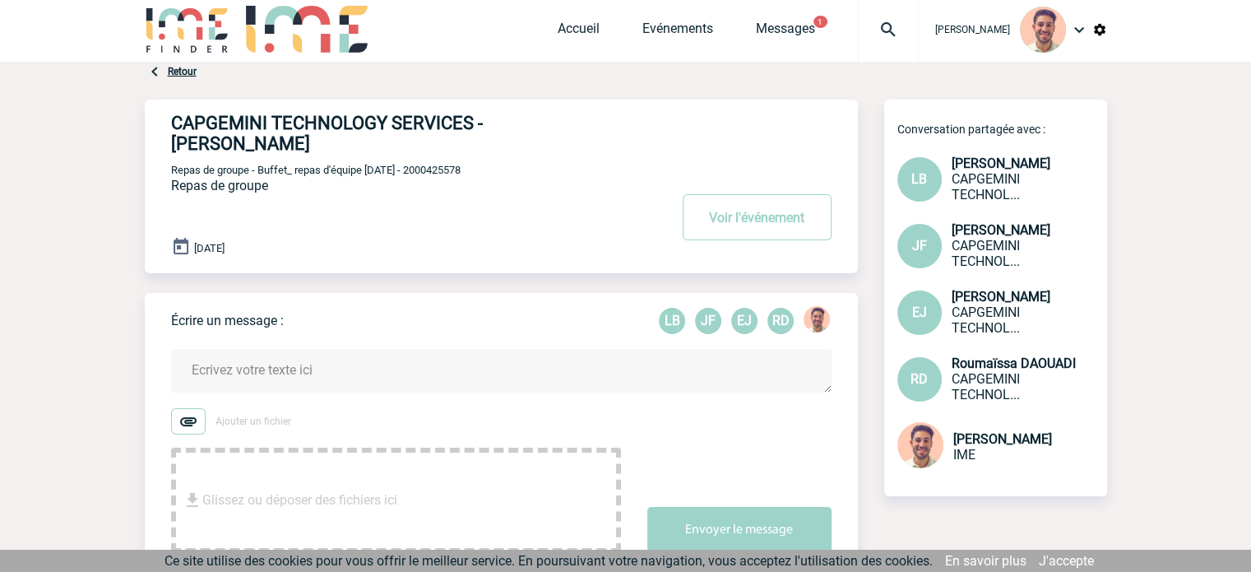
scroll to position [0, 0]
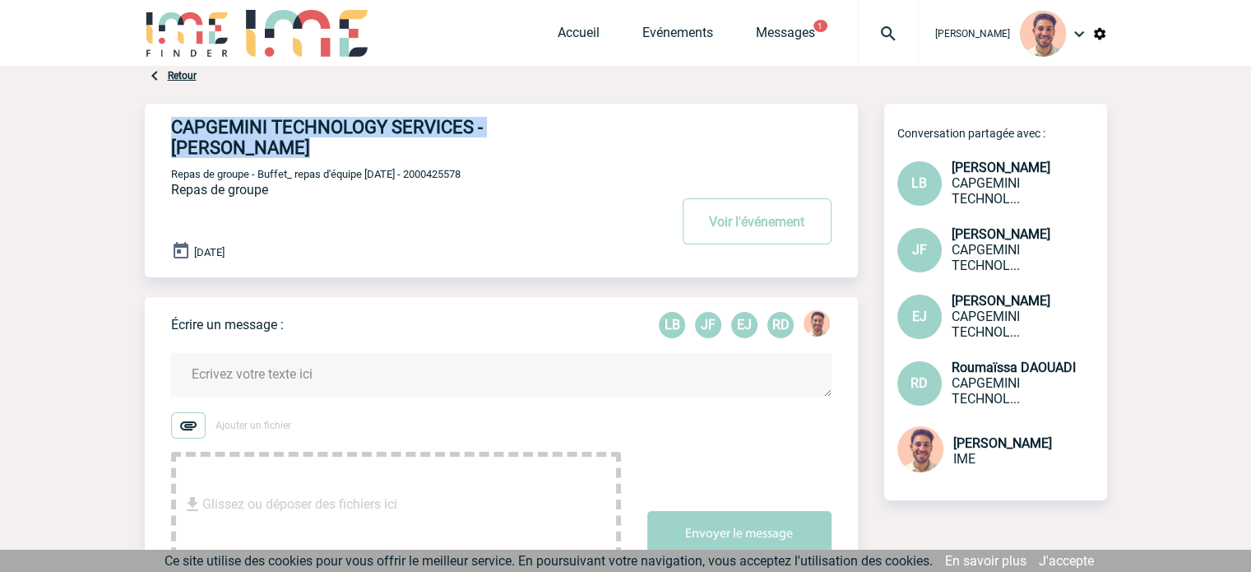
drag, startPoint x: 622, startPoint y: 125, endPoint x: 160, endPoint y: 131, distance: 462.3
click at [160, 131] on div "CAPGEMINI TECHNOLOGY SERVICES - [PERSON_NAME] l'événement Repas de groupe - Buf…" at bounding box center [501, 191] width 713 height 174
copy h4 "CAPGEMINI TECHNOLOGY SERVICES - [PERSON_NAME]"
drag, startPoint x: 489, startPoint y: 157, endPoint x: 421, endPoint y: 155, distance: 67.5
click at [421, 167] on p "Repas de groupe - Buffet_ repas d'équipe [DATE] - 2000425578" at bounding box center [417, 173] width 493 height 13
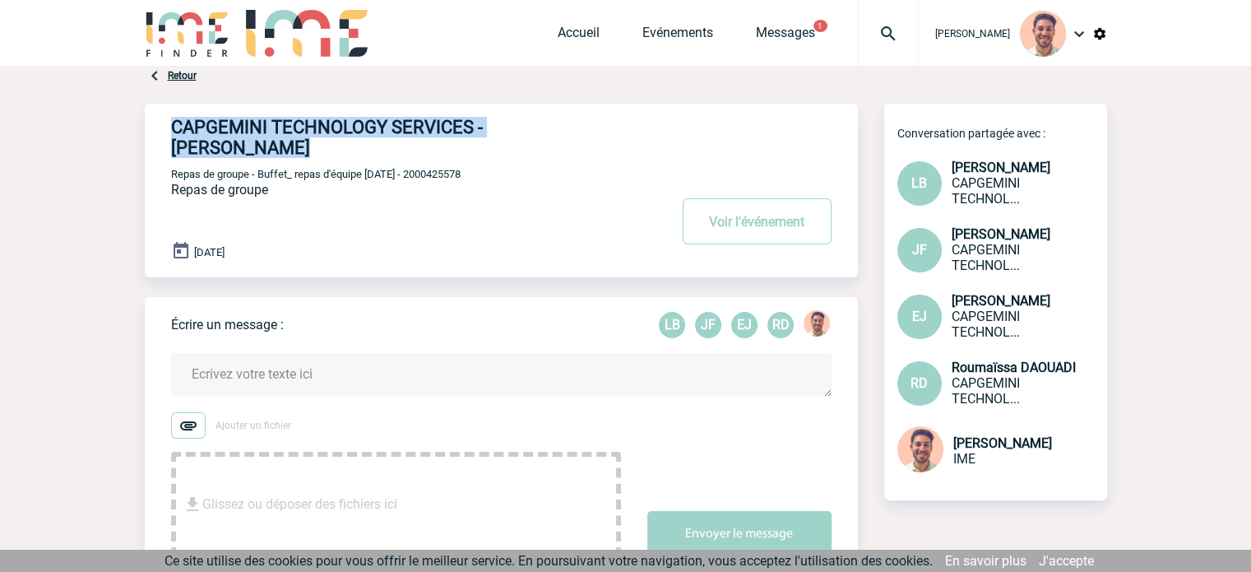
click at [497, 167] on p "Repas de groupe - Buffet_ repas d'équipe [DATE] - 2000425578" at bounding box center [417, 173] width 493 height 13
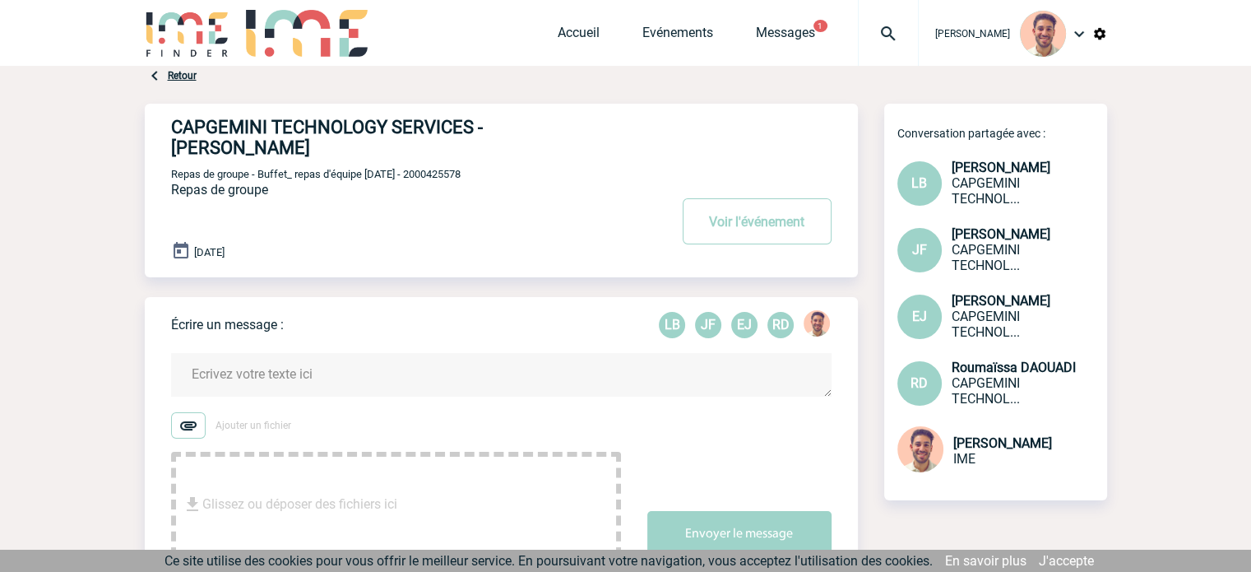
drag, startPoint x: 487, startPoint y: 154, endPoint x: 438, endPoint y: 146, distance: 49.9
click at [424, 167] on p "Repas de groupe - Buffet_ repas d'équipe [DATE] - 2000425578" at bounding box center [417, 173] width 493 height 13
copy span "2000425578"
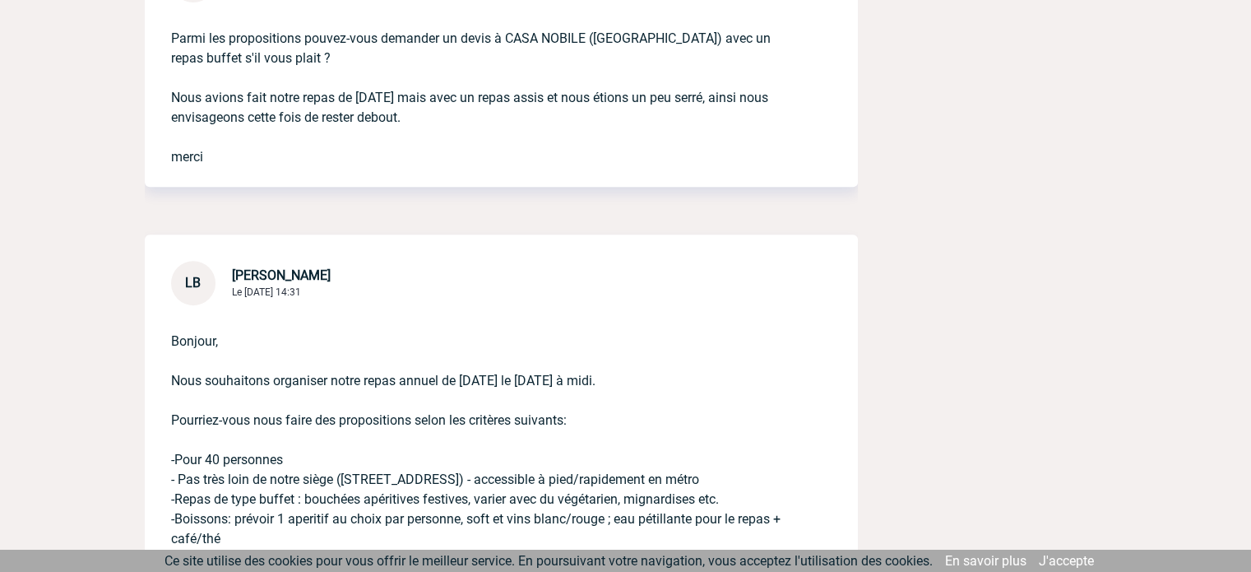
scroll to position [945, 0]
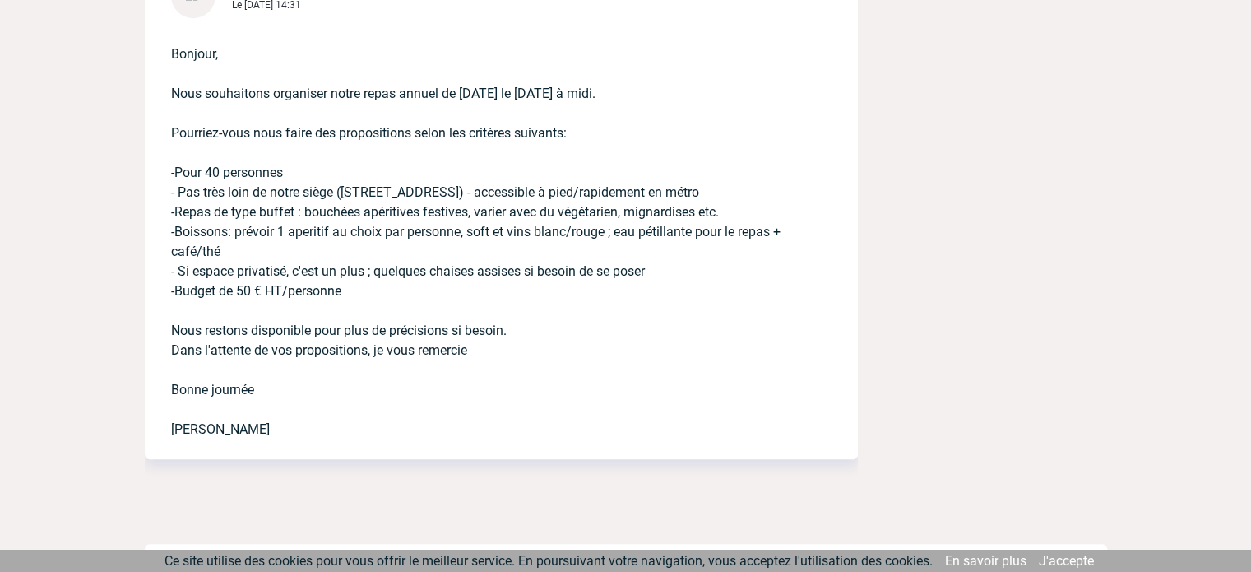
drag, startPoint x: 533, startPoint y: 327, endPoint x: 527, endPoint y: 308, distance: 19.0
click at [349, 284] on p "Bonjour, Nous souhaitons organiser notre repas annuel de [DATE] le [DATE] à mid…" at bounding box center [478, 228] width 614 height 421
click at [583, 308] on p "Bonjour, Nous souhaitons organiser notre repas annuel de [DATE] le [DATE] à mid…" at bounding box center [478, 228] width 614 height 421
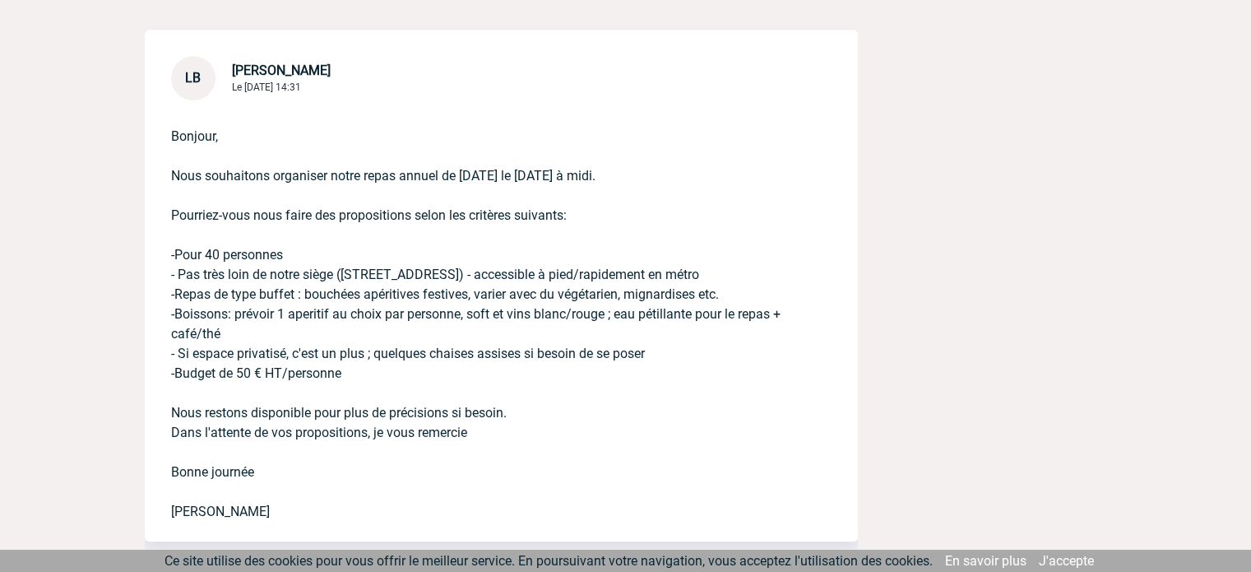
drag, startPoint x: 348, startPoint y: 354, endPoint x: 170, endPoint y: 153, distance: 268.0
click at [171, 153] on p "Bonjour, Nous souhaitons organiser notre repas annuel de [DATE] le [DATE] à mid…" at bounding box center [478, 310] width 614 height 421
copy p "Nous souhaitons organiser notre repas annuel de [DATE] le [DATE] à midi. Pourri…"
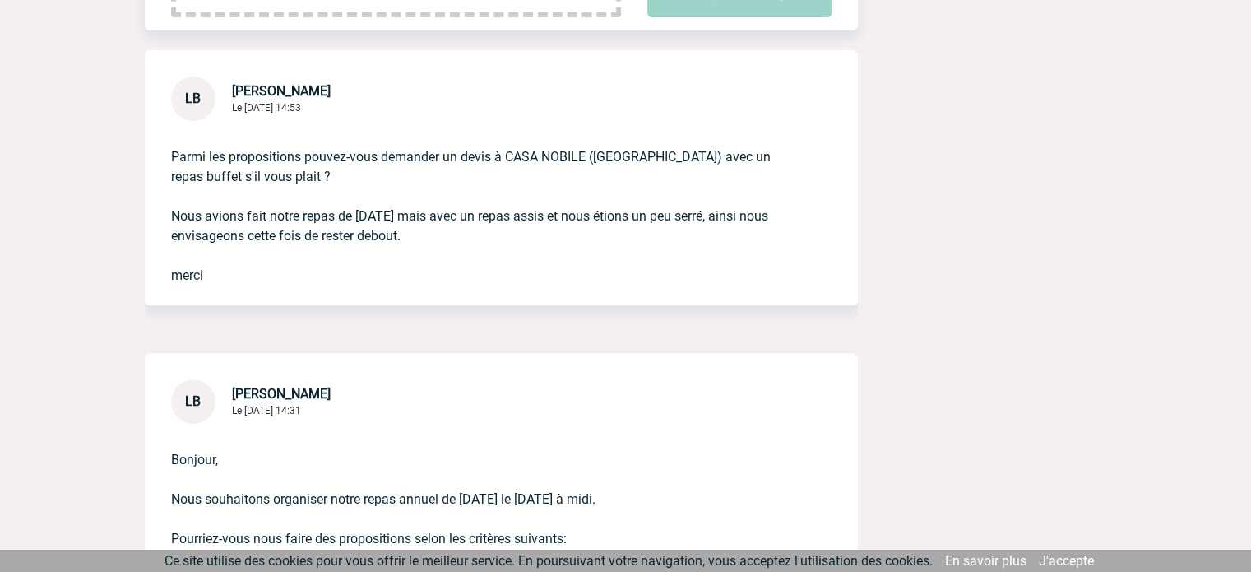
scroll to position [369, 0]
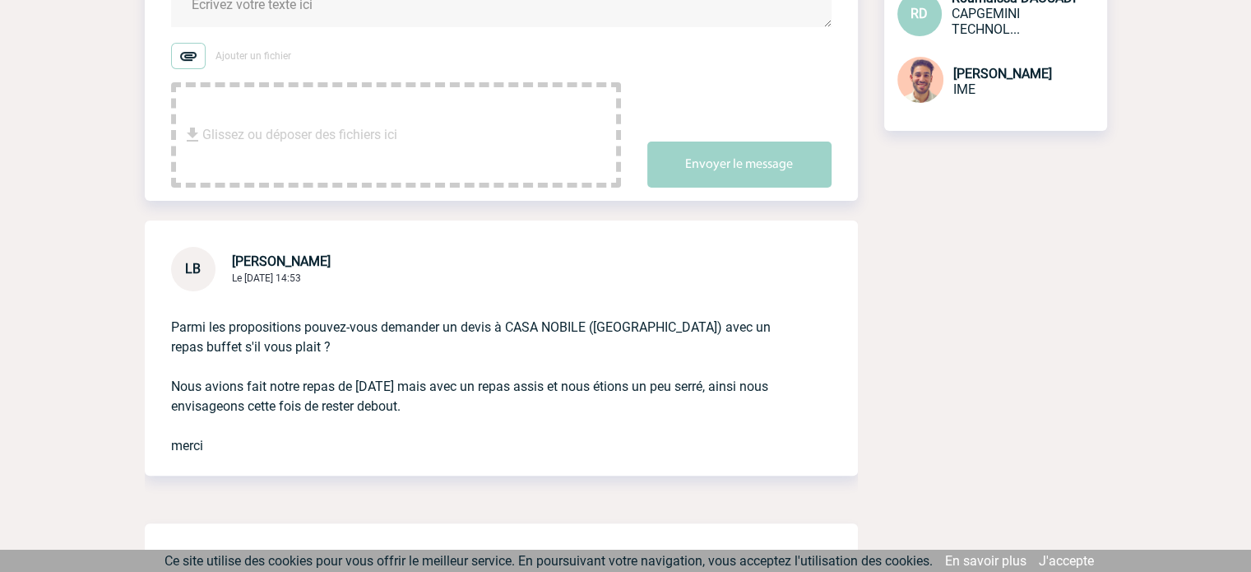
drag, startPoint x: 417, startPoint y: 364, endPoint x: 173, endPoint y: 315, distance: 249.2
click at [173, 315] on p "Parmi les propositions pouvez-vous demander un devis à CASA NOBILE ([GEOGRAPHIC…" at bounding box center [478, 373] width 614 height 164
copy p "Parmi les propositions pouvez-vous demander un devis à CASA NOBILE ([GEOGRAPHIC…"
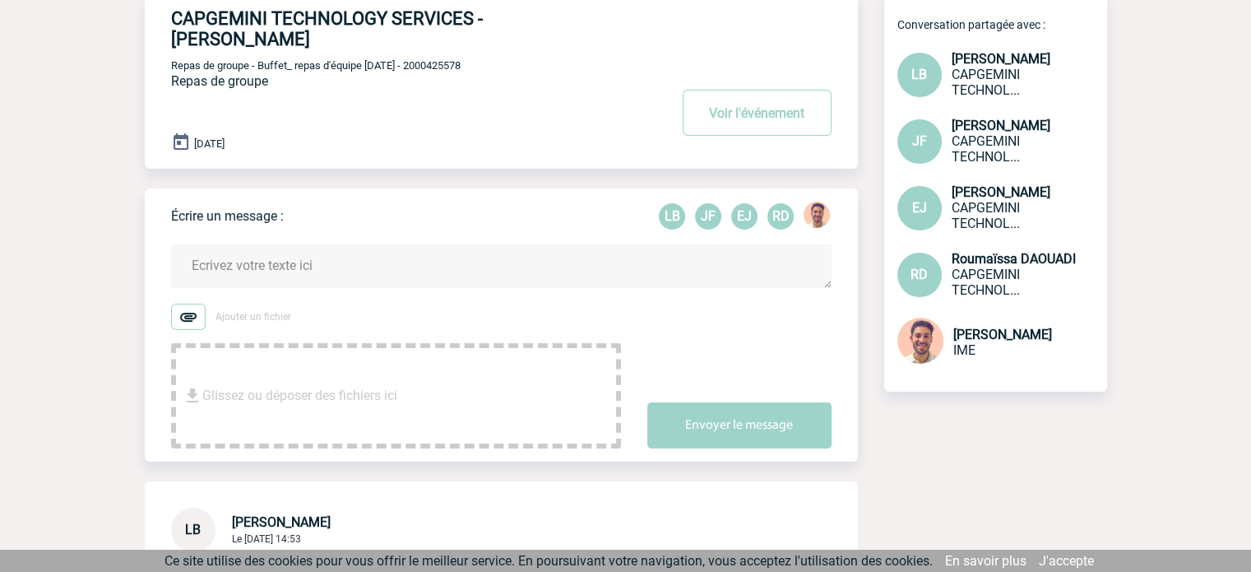
scroll to position [82, 0]
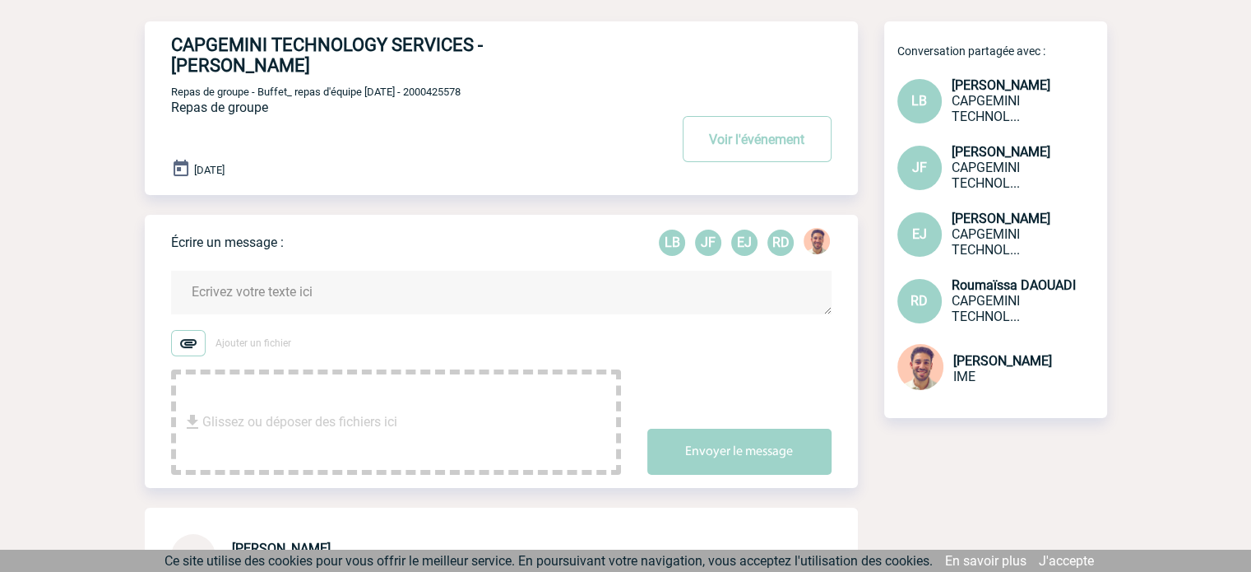
drag, startPoint x: 487, startPoint y: 72, endPoint x: 423, endPoint y: 76, distance: 64.3
click at [423, 85] on p "Repas de groupe - Buffet_ repas d'équipe [DATE] - 2000425578" at bounding box center [417, 91] width 493 height 13
copy span "2000425578"
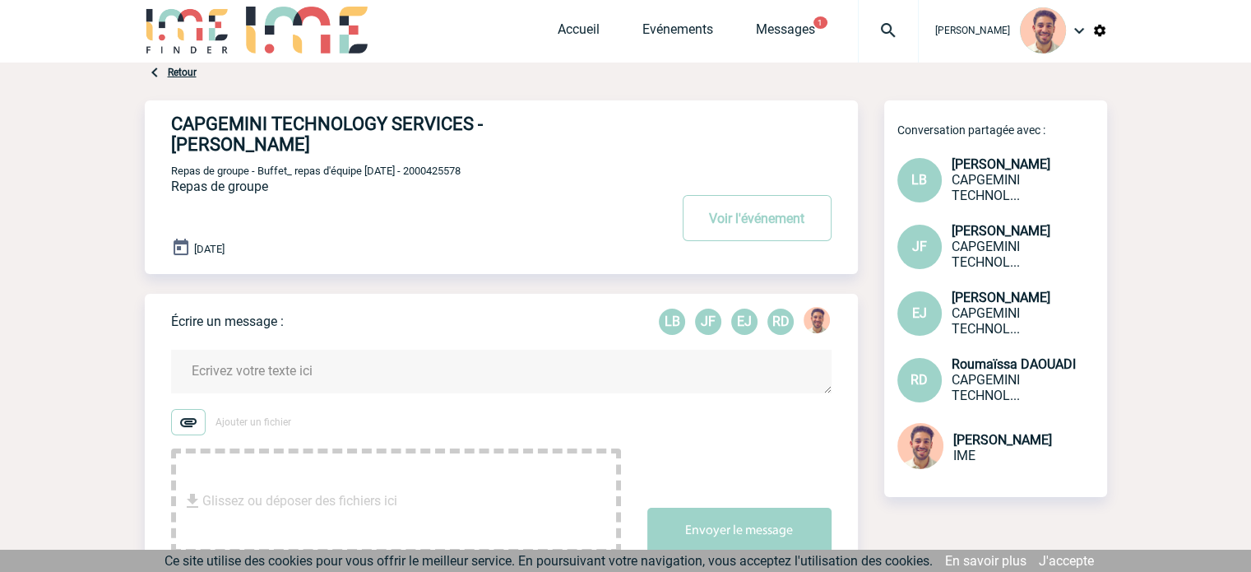
scroll to position [0, 0]
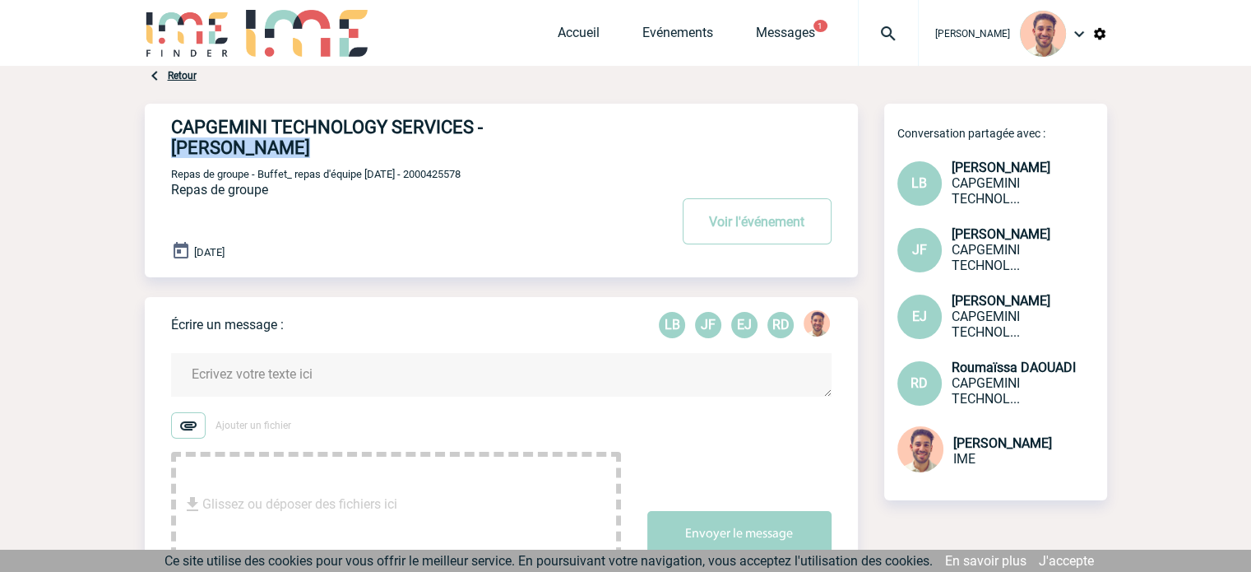
drag, startPoint x: 604, startPoint y: 125, endPoint x: 489, endPoint y: 120, distance: 115.3
click at [489, 120] on h4 "CAPGEMINI TECHNOLOGY SERVICES - [PERSON_NAME]" at bounding box center [395, 137] width 448 height 41
copy h4 "[PERSON_NAME]"
